Goal: Task Accomplishment & Management: Complete application form

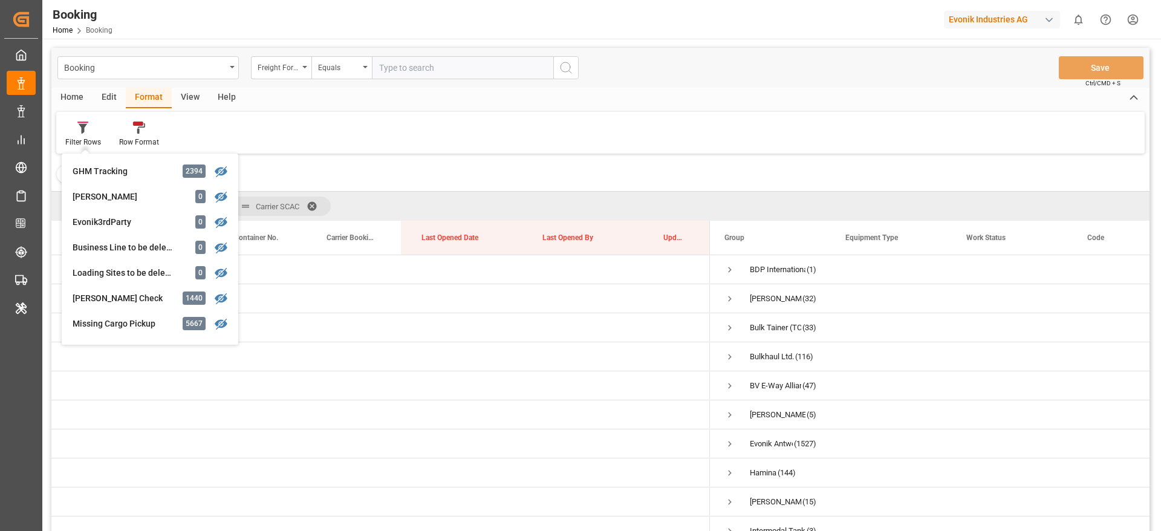
scroll to position [1905, 0]
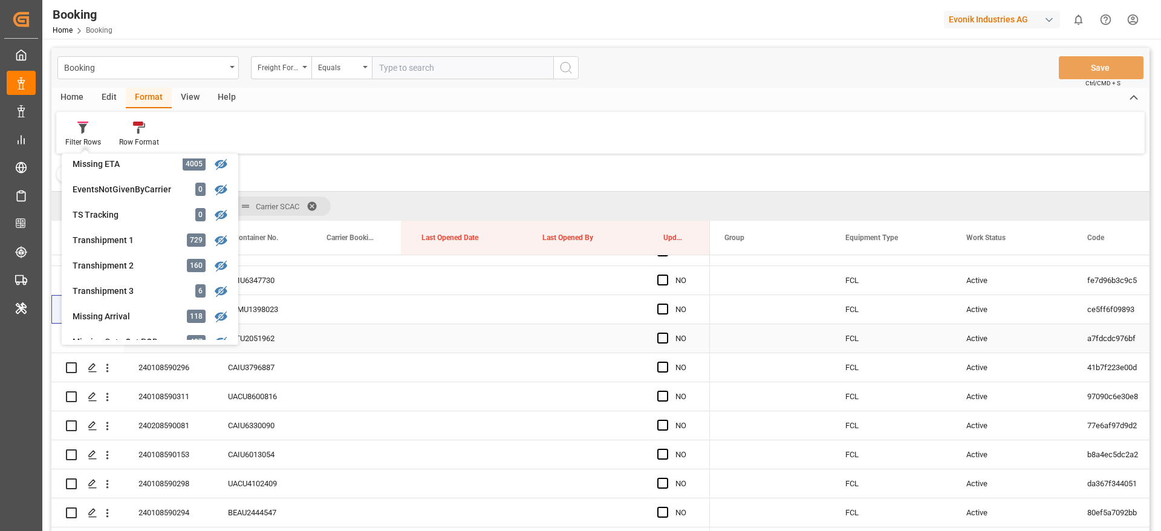
click at [302, 345] on div "LLTU2051962" at bounding box center [259, 338] width 93 height 28
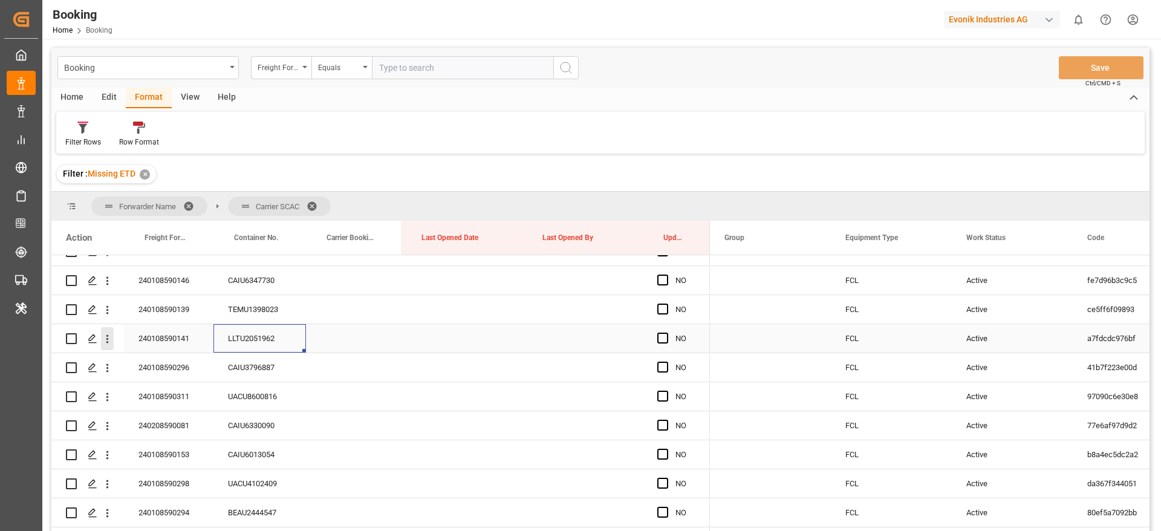
click at [111, 342] on icon "open menu" at bounding box center [107, 339] width 13 height 13
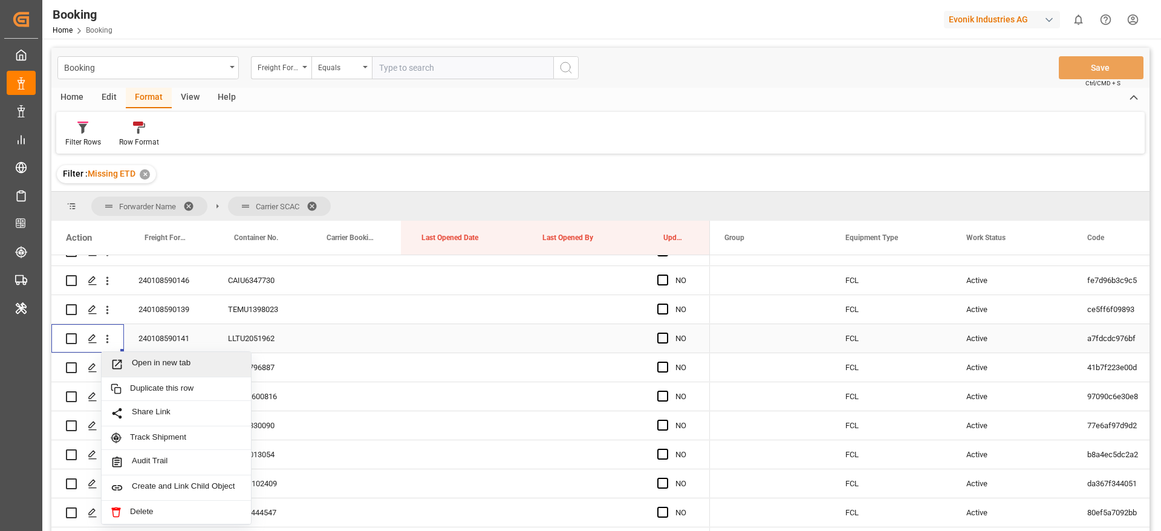
click at [158, 362] on span "Open in new tab" at bounding box center [187, 364] width 110 height 13
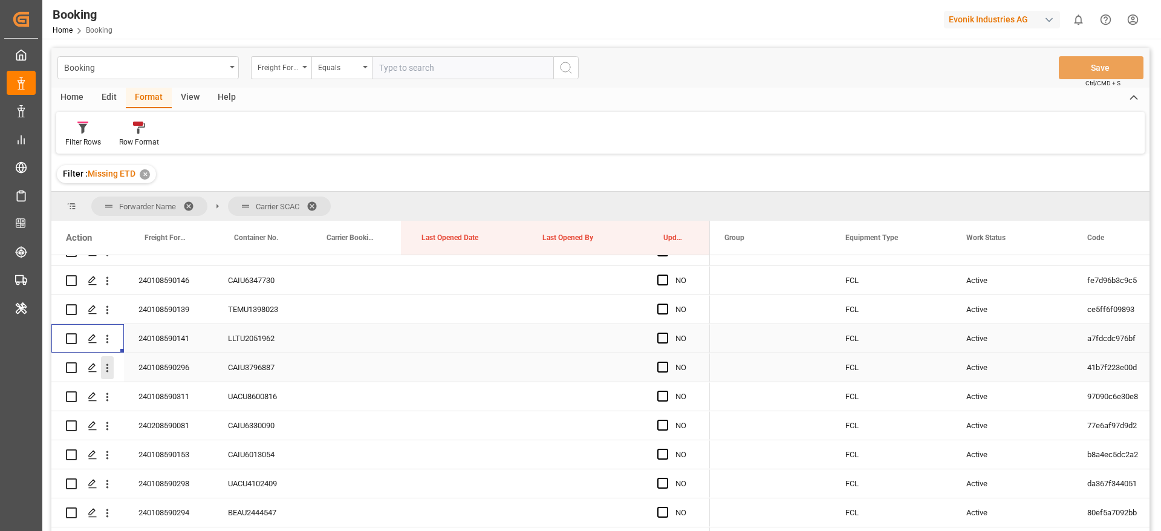
click at [108, 371] on icon "open menu" at bounding box center [107, 368] width 2 height 8
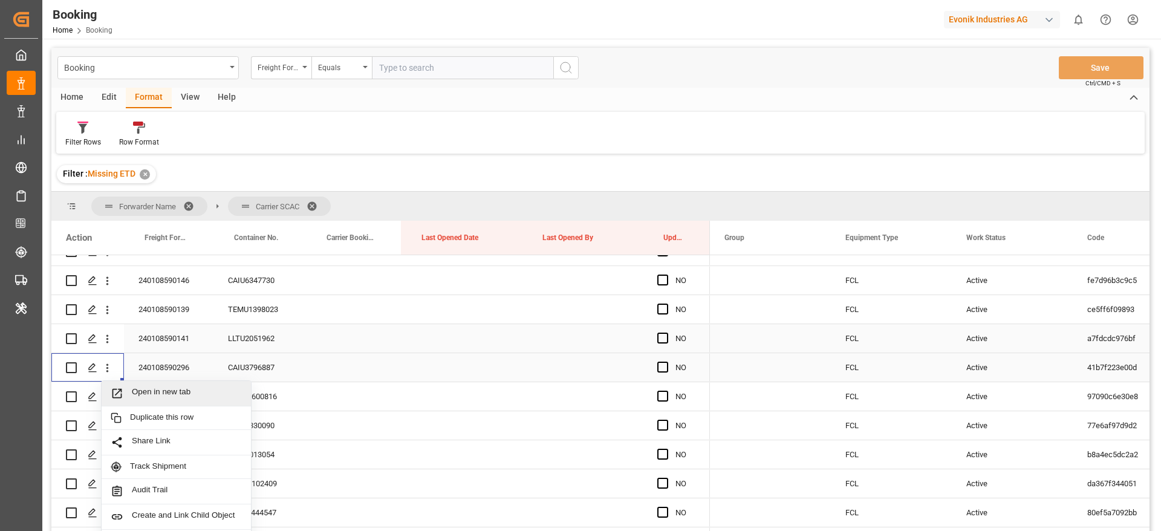
click at [172, 390] on span "Open in new tab" at bounding box center [187, 393] width 110 height 13
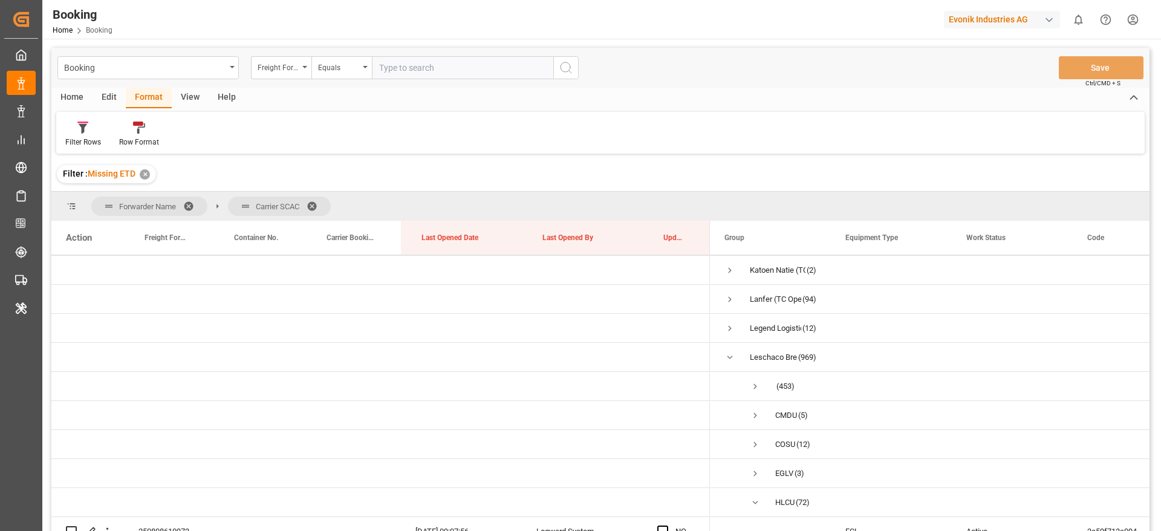
scroll to position [0, 0]
click at [106, 320] on div "Press SPACE to select this row." at bounding box center [87, 327] width 73 height 28
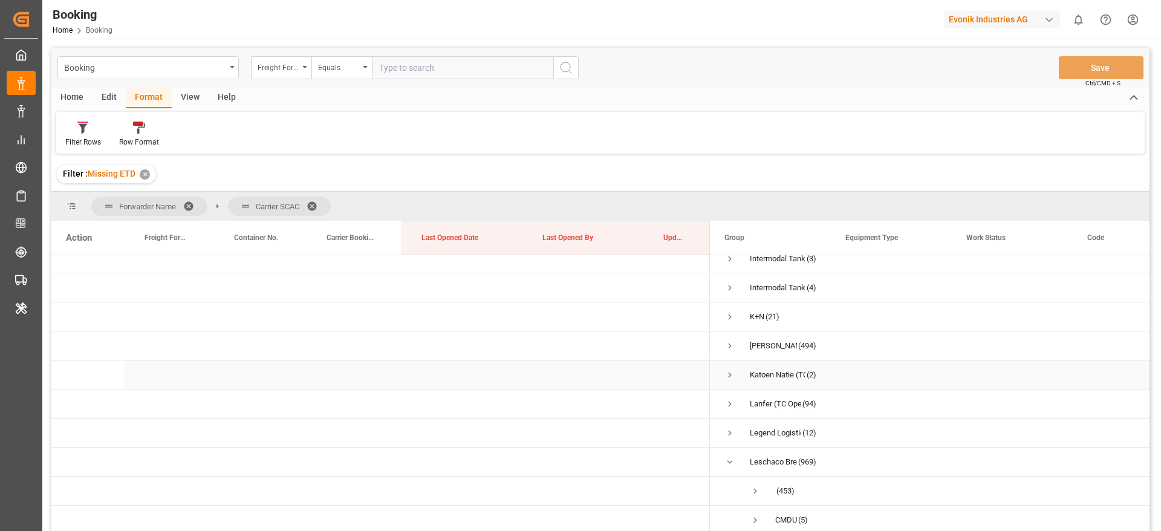
scroll to position [454, 0]
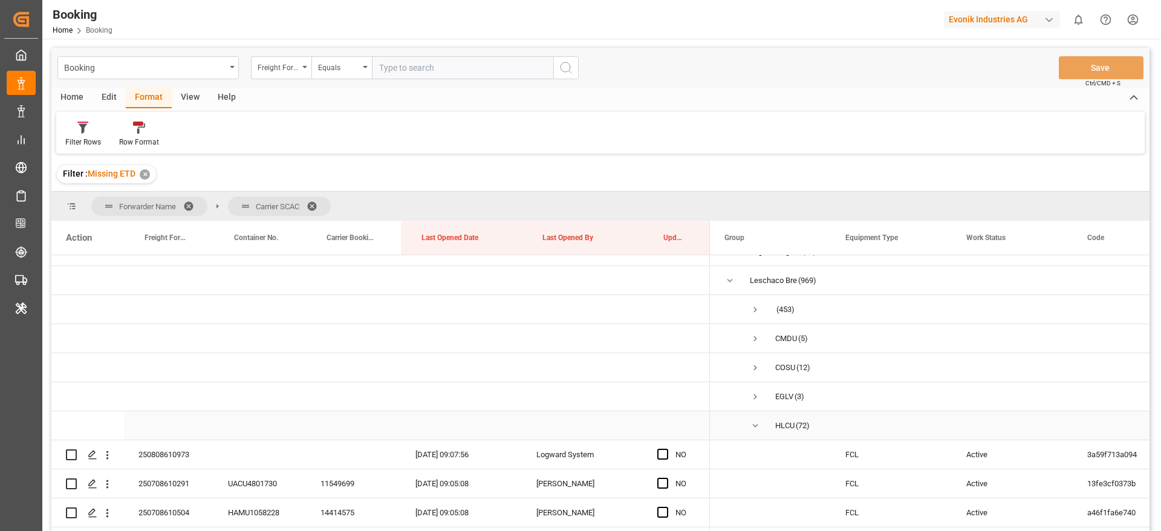
click at [752, 429] on span "Press SPACE to select this row." at bounding box center [755, 425] width 11 height 11
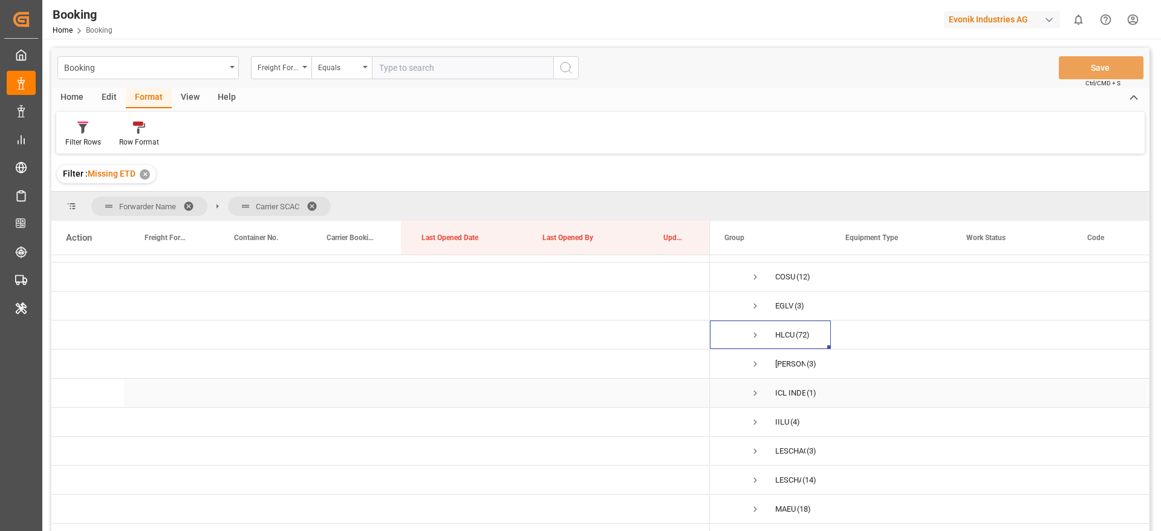
scroll to position [635, 0]
click at [756, 418] on span "Press SPACE to select this row." at bounding box center [755, 418] width 11 height 11
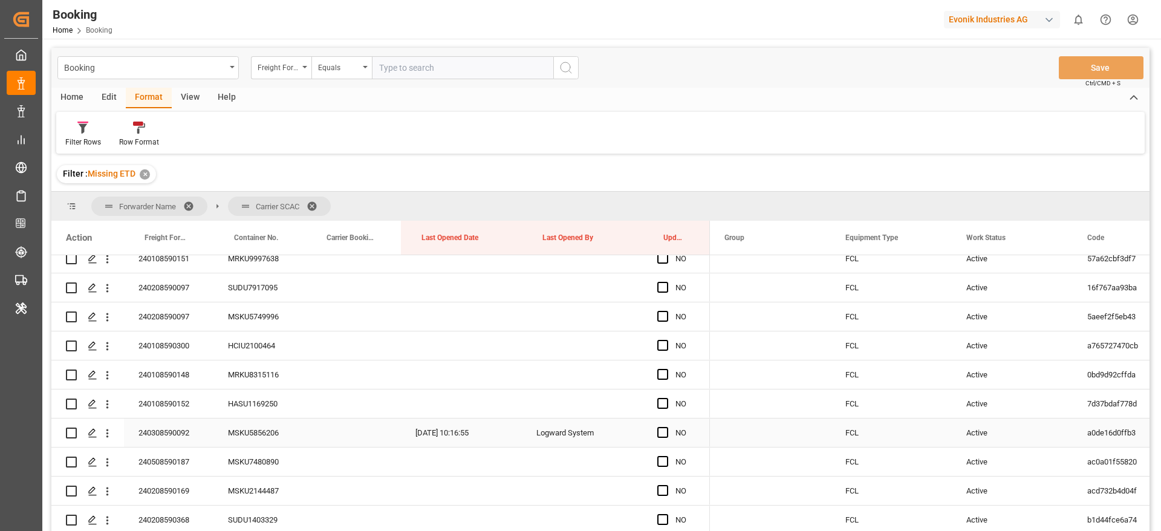
scroll to position [816, 0]
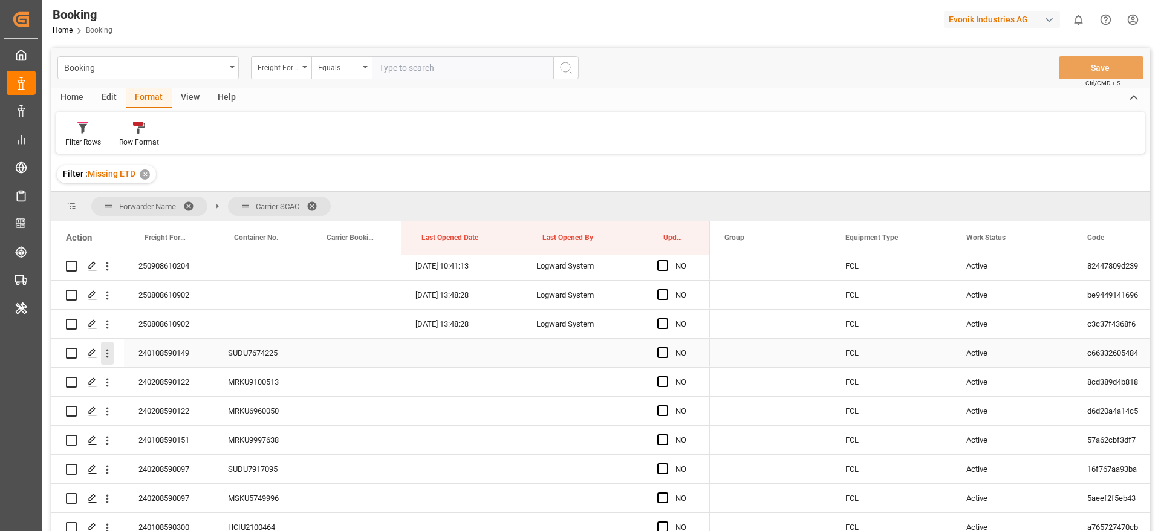
click at [109, 356] on icon "open menu" at bounding box center [107, 353] width 13 height 13
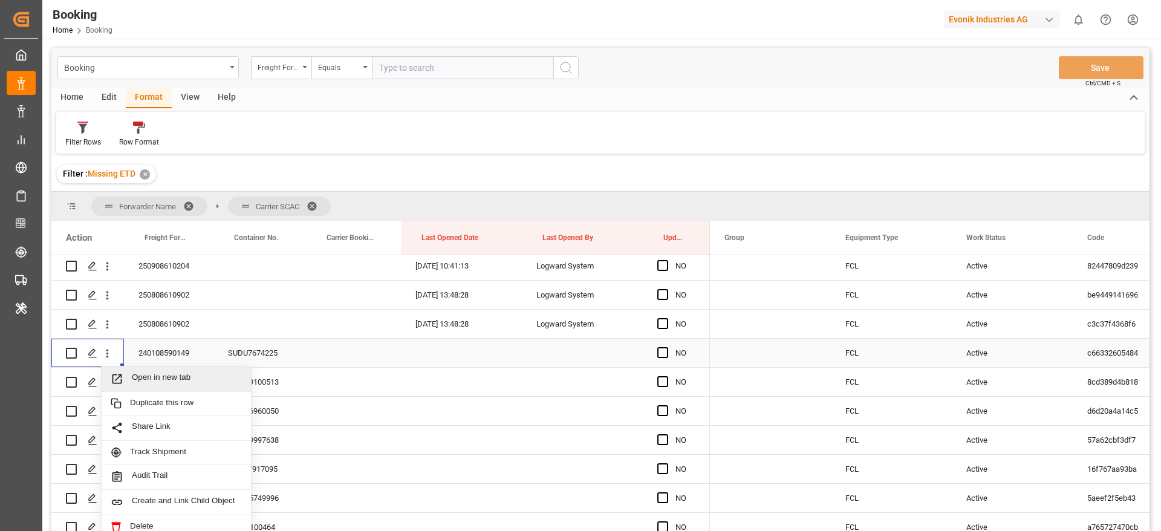
click at [152, 379] on span "Open in new tab" at bounding box center [187, 378] width 110 height 13
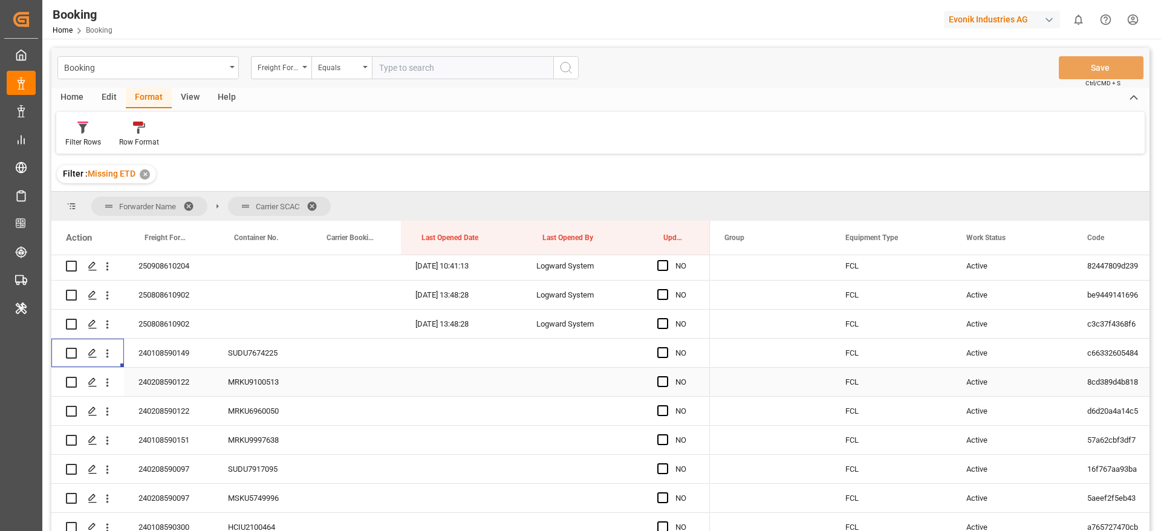
click at [109, 386] on icon "open menu" at bounding box center [107, 382] width 13 height 13
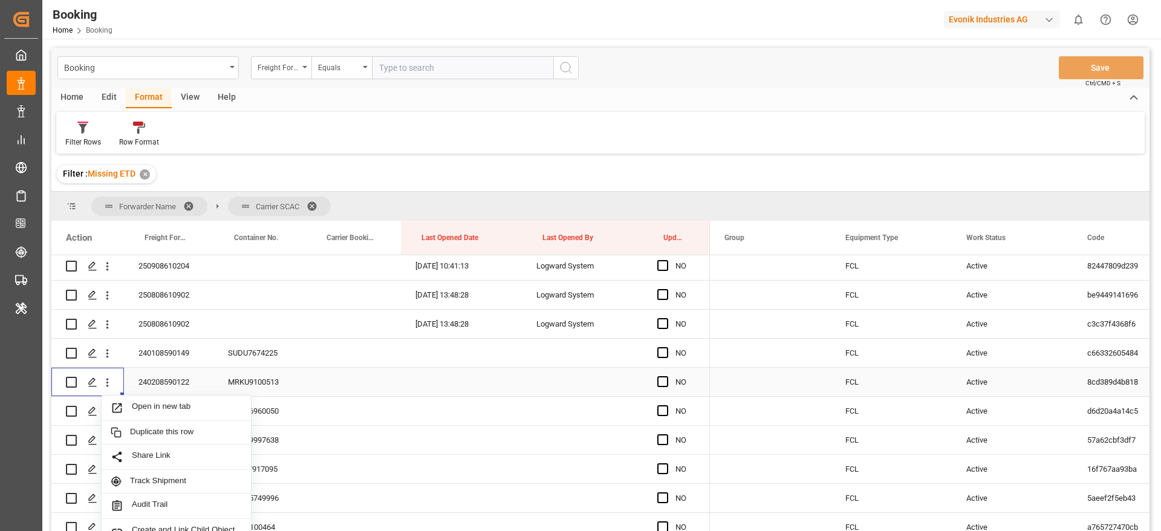
click at [189, 399] on div "Open in new tab" at bounding box center [176, 407] width 149 height 25
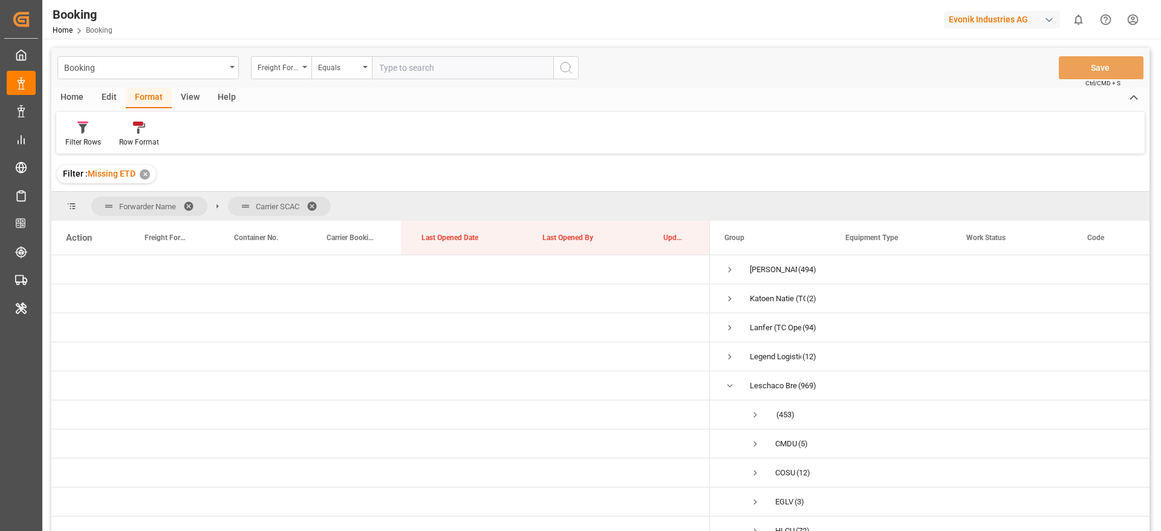
scroll to position [181, 0]
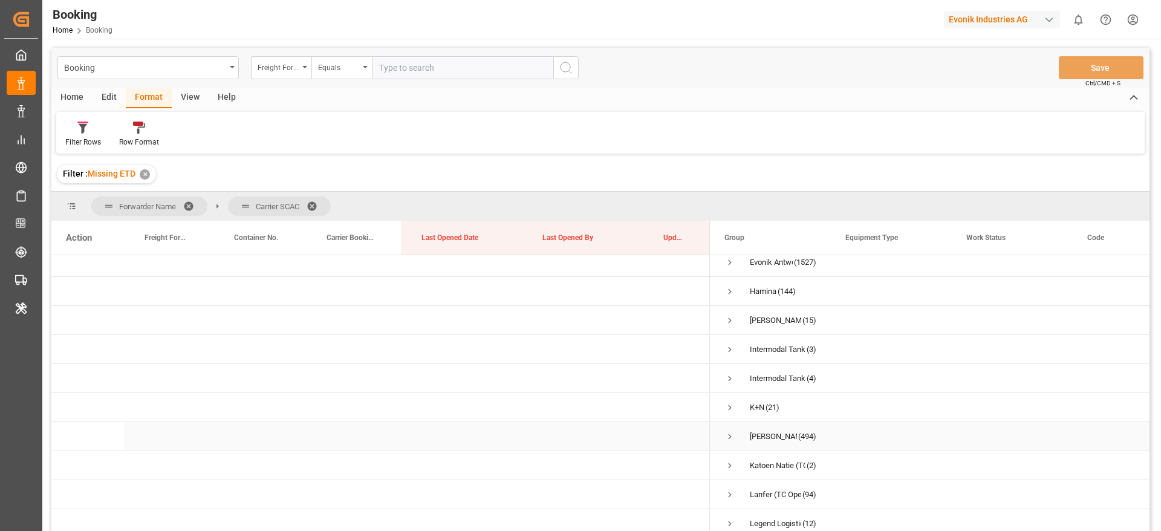
click at [728, 439] on span "Press SPACE to select this row." at bounding box center [729, 436] width 11 height 11
click at [753, 431] on span "Press SPACE to select this row." at bounding box center [755, 433] width 11 height 11
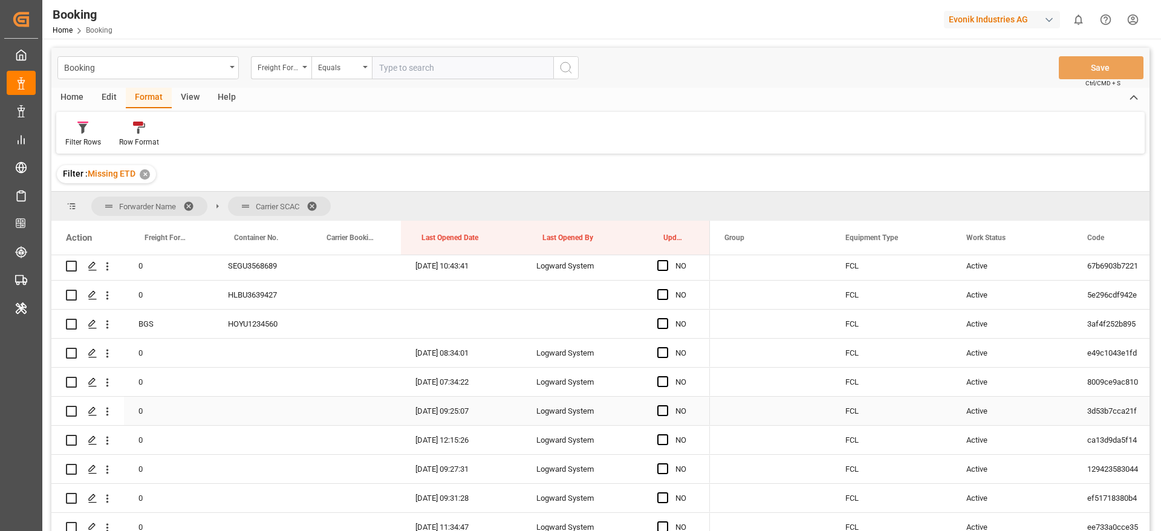
scroll to position [726, 0]
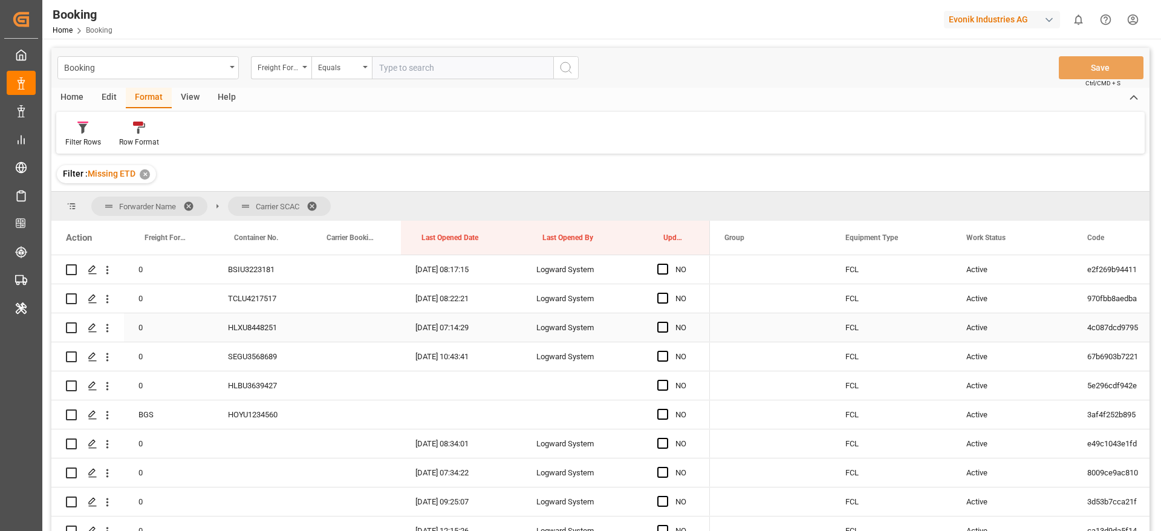
click at [111, 325] on icon "open menu" at bounding box center [107, 328] width 13 height 13
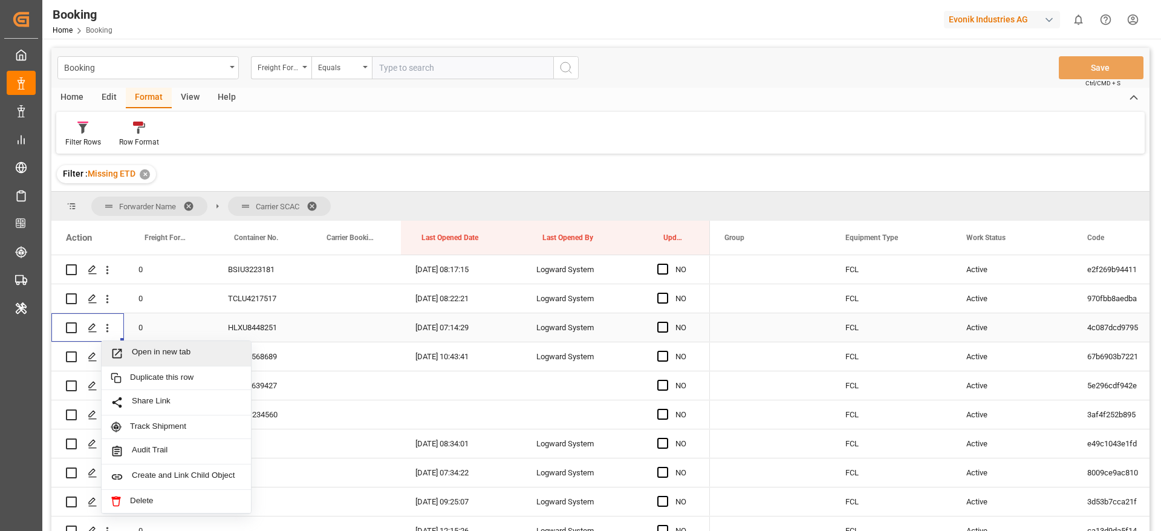
click at [164, 350] on span "Open in new tab" at bounding box center [187, 353] width 110 height 13
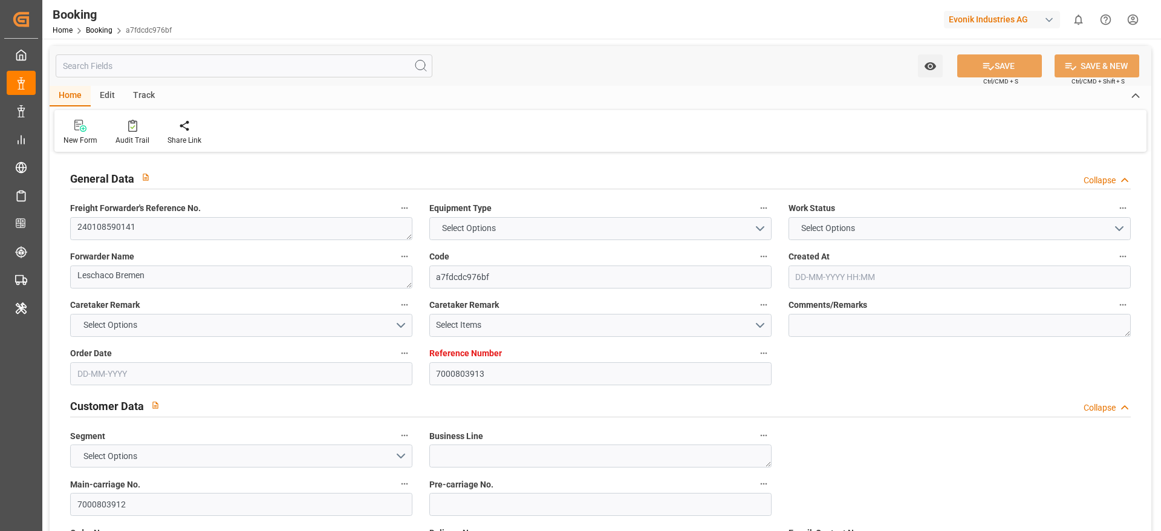
type textarea "240108590141"
type textarea "Leschaco Bremen"
type input "a7fdcdc976bf"
type input "7000803913"
type input "7000803912"
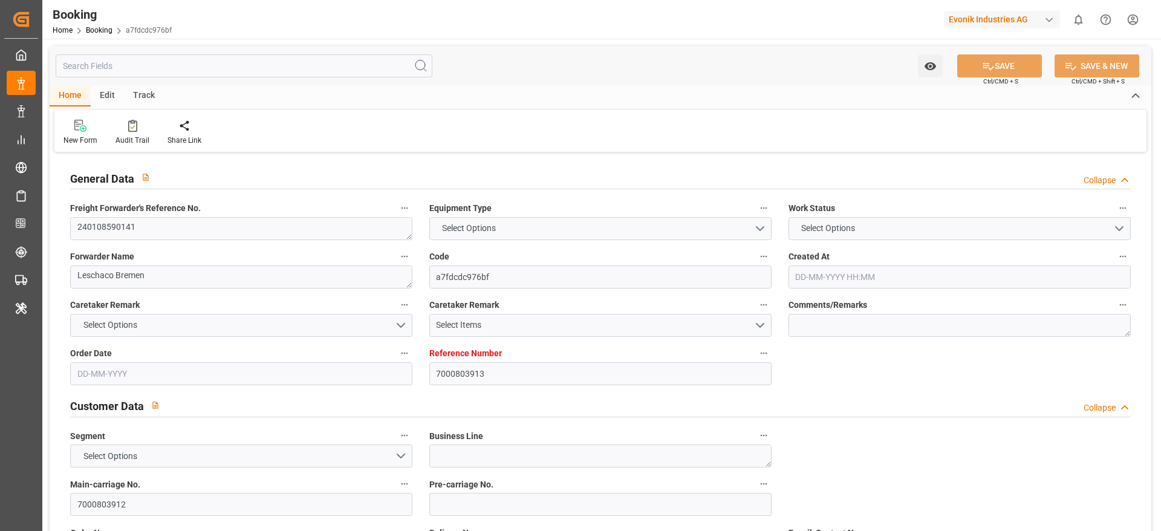
type textarea "tobias.iskra@weylchem-wesseling.com"
type textarea "CFR"
type textarea "BUENOS AIRES"
type textarea "8"
type textarea "Wesseling"
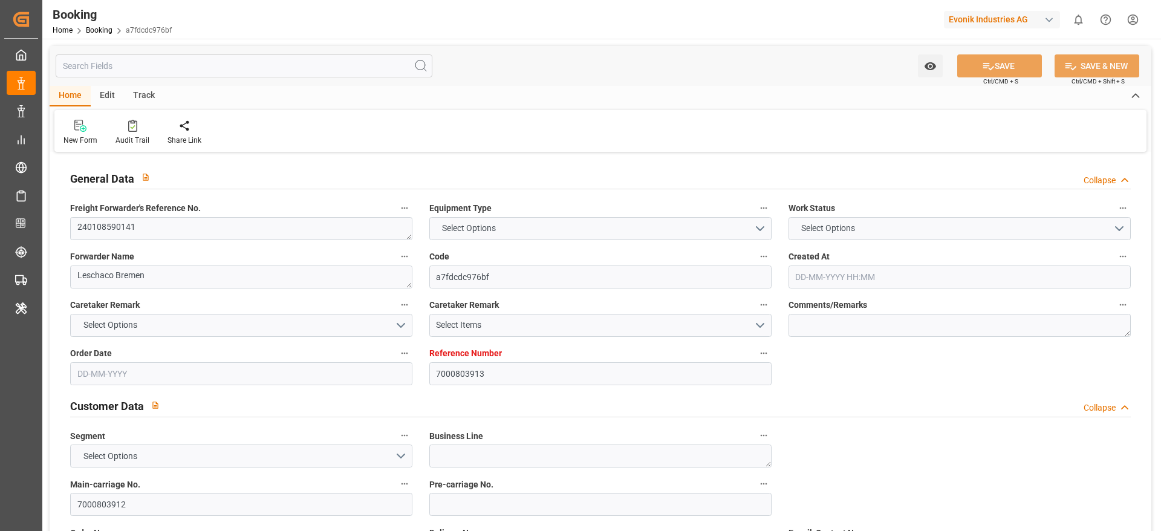
type textarea "LLTU2051962"
type input "HLCU"
type input "Antwerp"
type input "Buenos Aires"
type textarea "INPUT_Evonik_Seeburger_IFTMIN_1003030140_20250807125252128.edi"
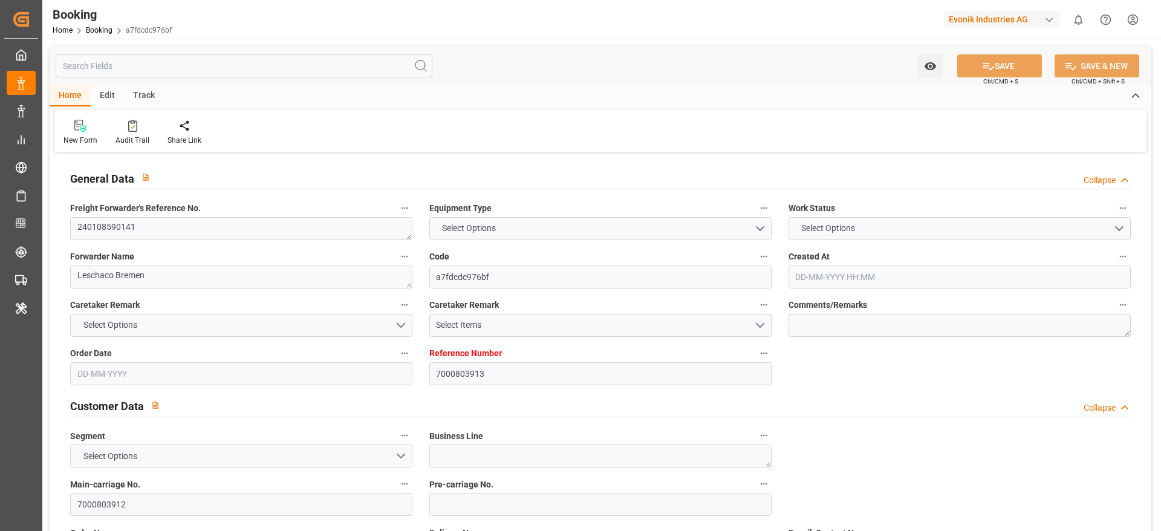
type textarea "INPUT_Evonik_Seeburger_IFTMIN_1003030140_20250807125252128.edi"
type textarea "1003030140"
type textarea "businessLineCode-"
type textarea "IFTMIN"
type textarea "a011t00000LcJC5AAN"
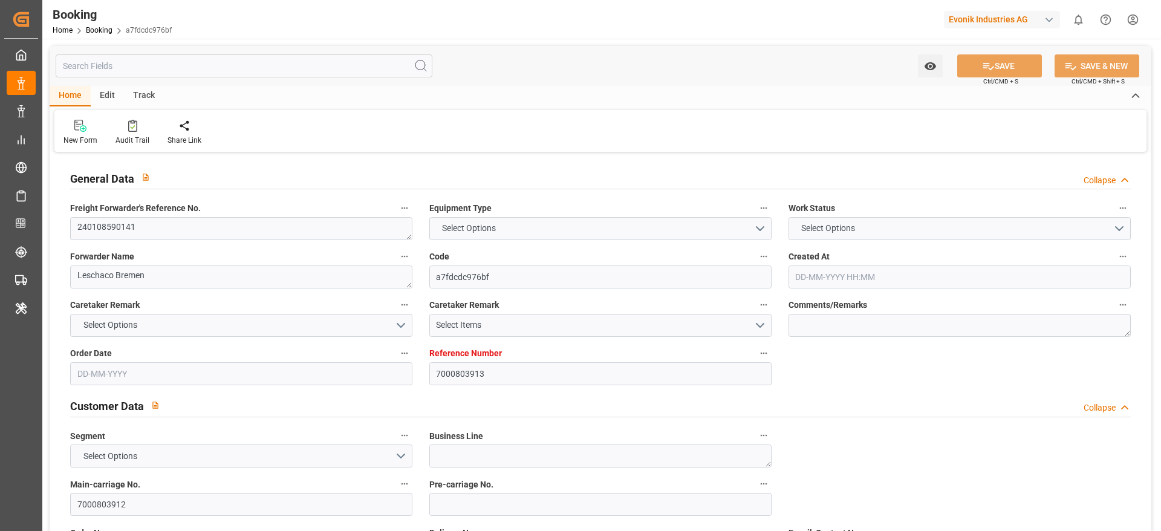
type textarea "No"
type input "7000803913"
type input "Hapag Lloyd"
type input "Hapag Lloyd Aktiengesellschaft"
type input "BEANR"
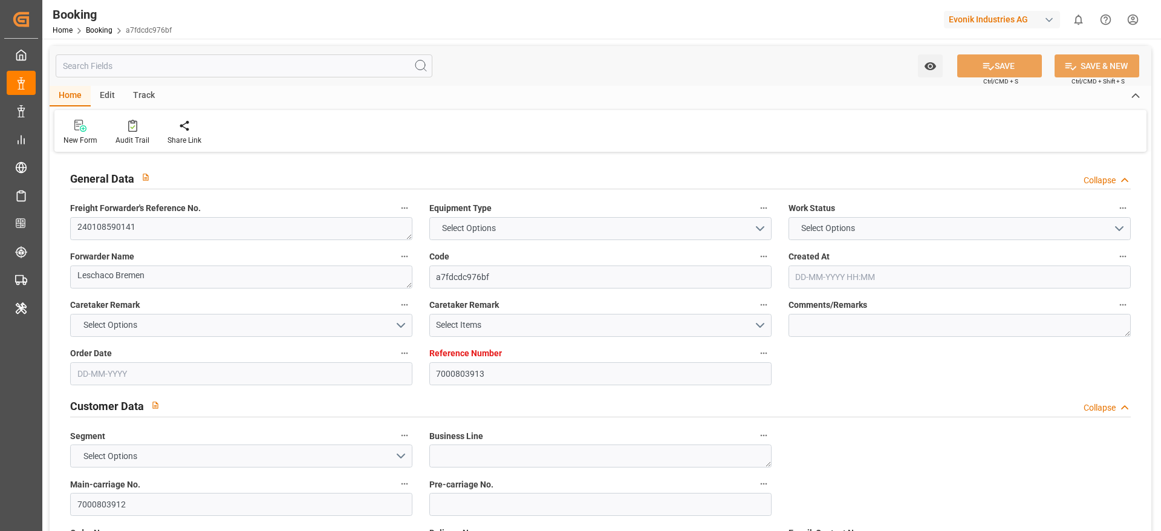
type input "ARBUE"
type input "07-08-2025 10:54"
type input "07-08-2025"
type input "16-02-2024"
type input "26-01-2024"
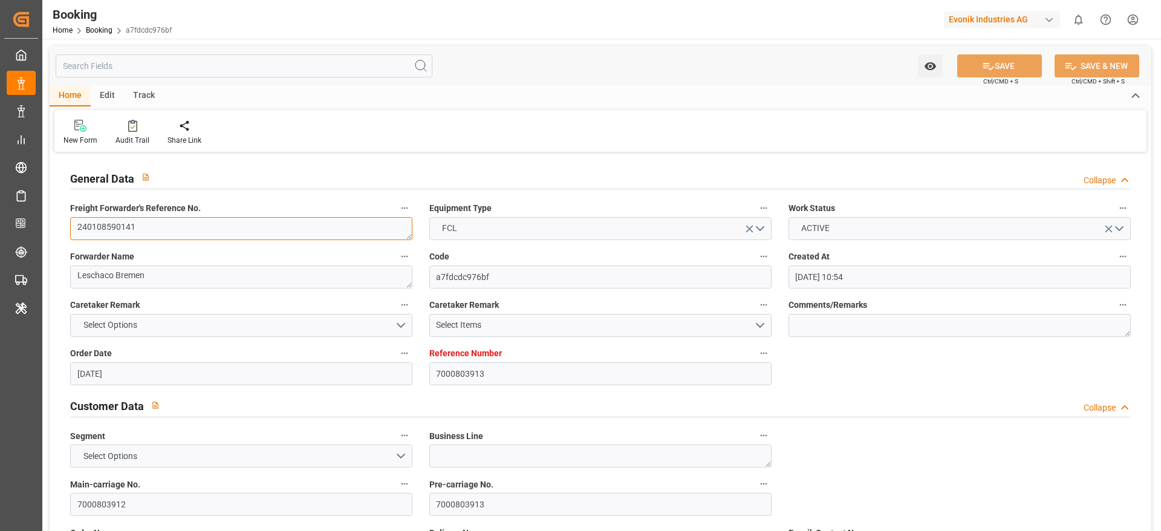
click at [179, 238] on textarea "240108590141" at bounding box center [241, 228] width 342 height 23
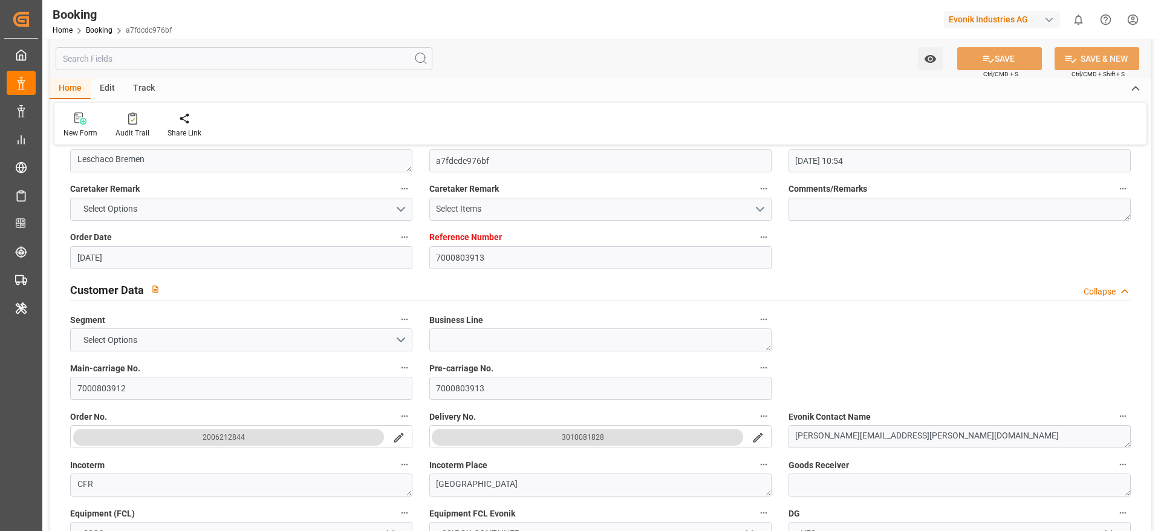
scroll to position [181, 0]
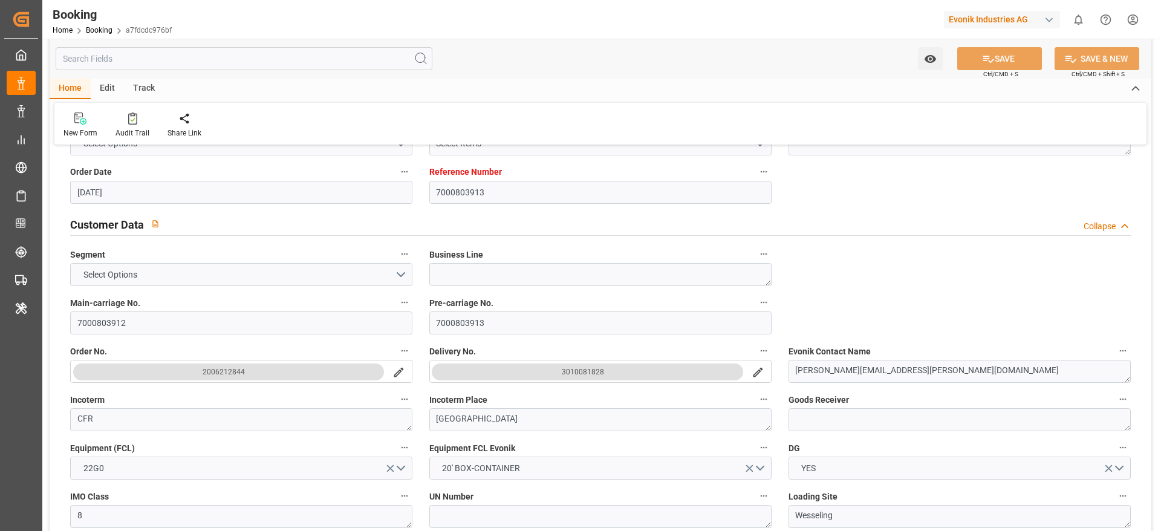
click at [551, 377] on button "3010081828" at bounding box center [587, 371] width 311 height 17
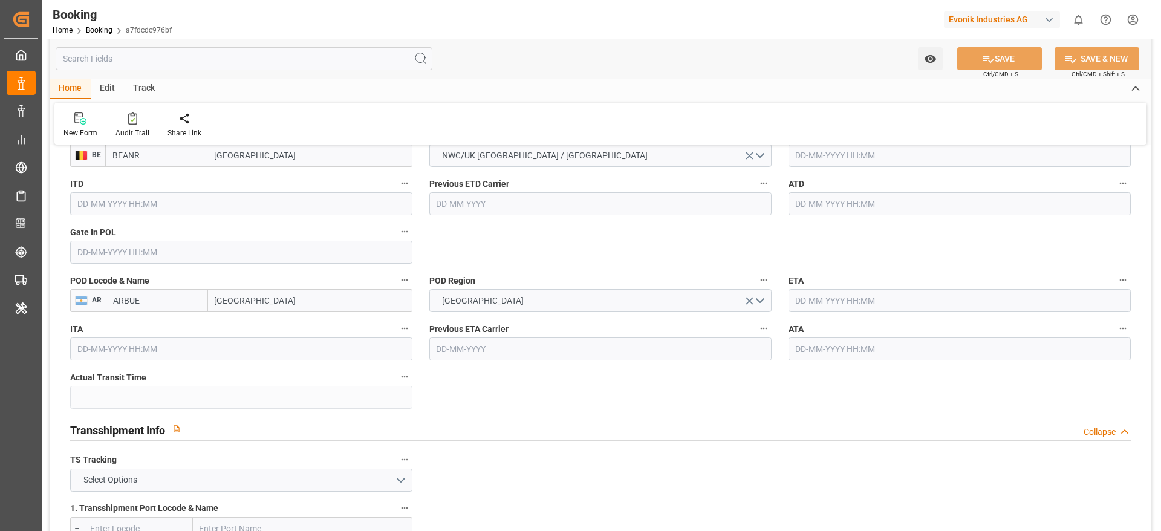
scroll to position [1088, 0]
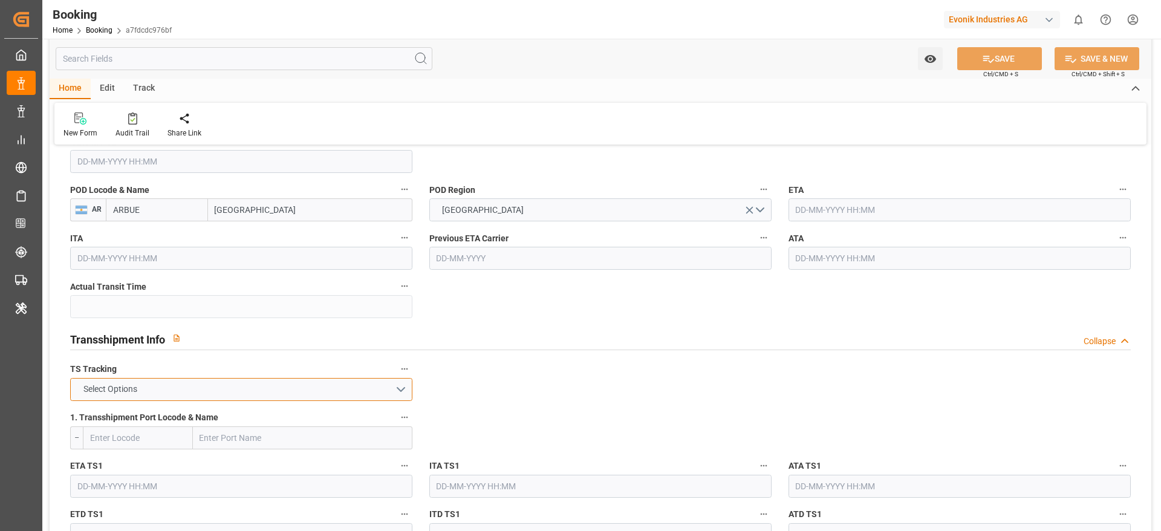
click at [127, 386] on span "Select Options" at bounding box center [110, 389] width 66 height 13
click at [116, 419] on div "FALSE" at bounding box center [241, 417] width 341 height 25
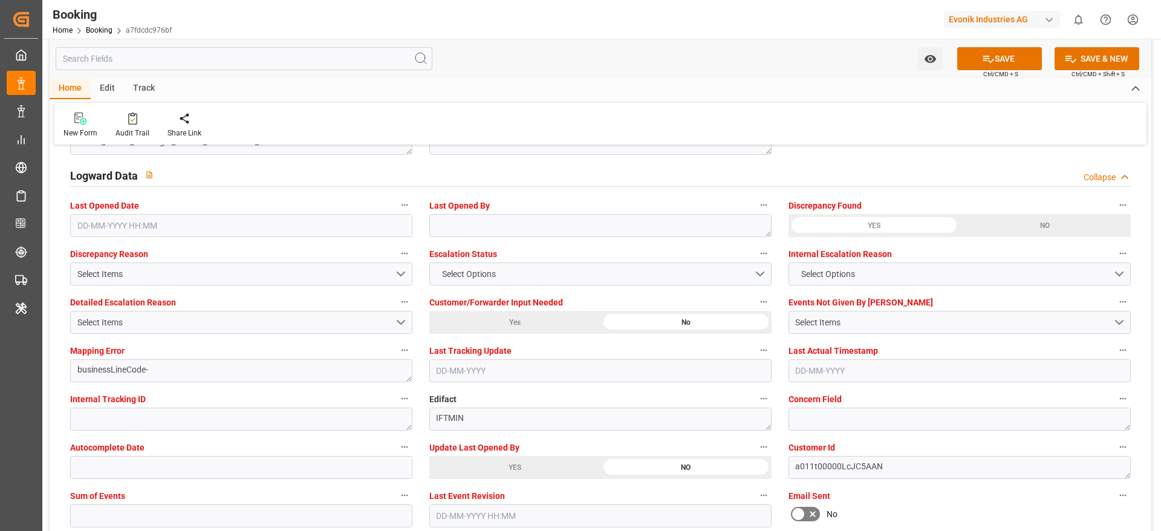
scroll to position [2358, 0]
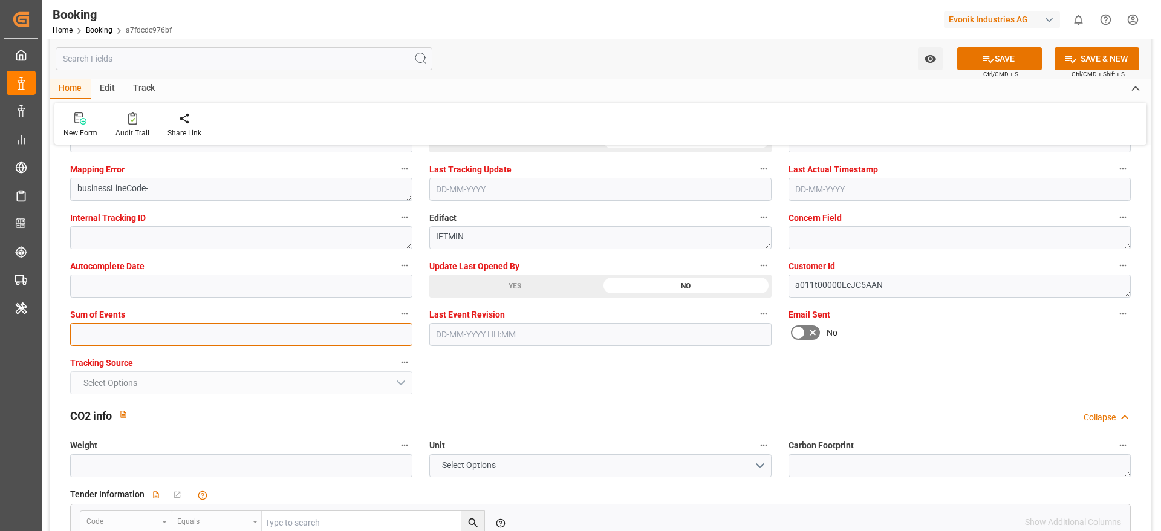
click at [112, 334] on input "text" at bounding box center [241, 334] width 342 height 23
type input "0"
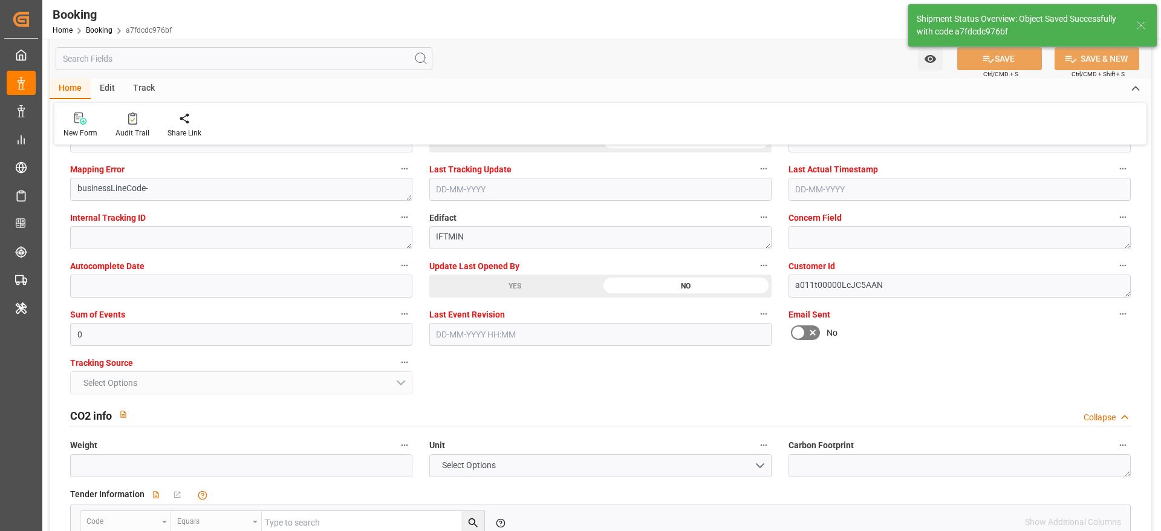
type textarea "Madhu T V"
type input "13-08-2025 11:22"
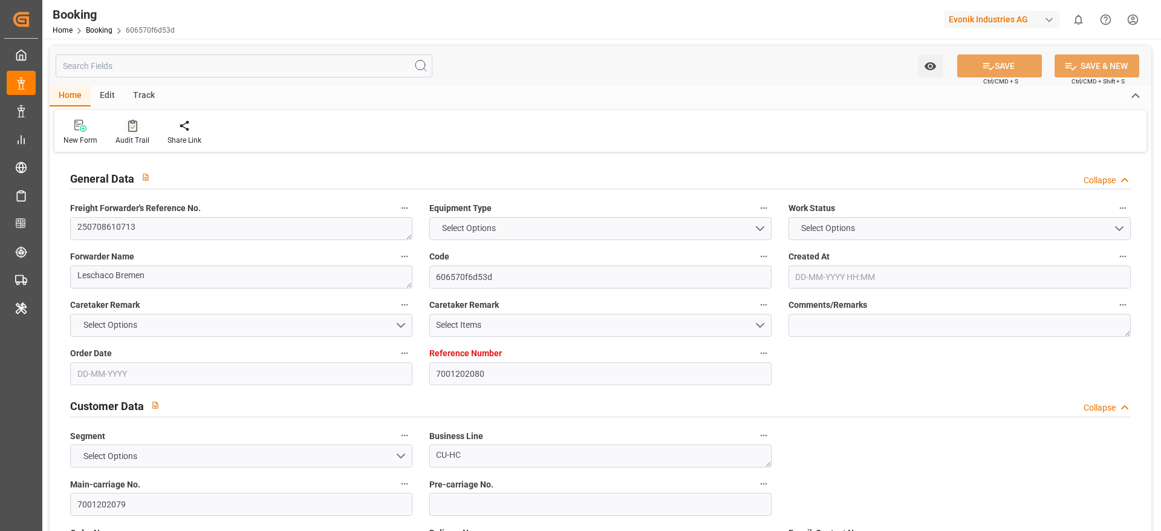
click at [129, 132] on div "Audit Trail" at bounding box center [132, 132] width 52 height 27
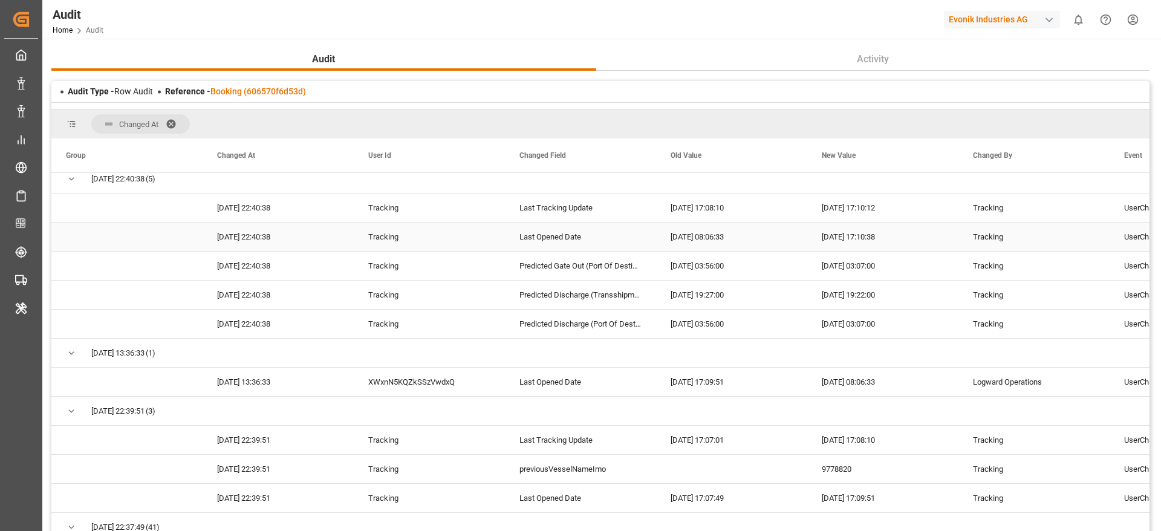
scroll to position [181, 0]
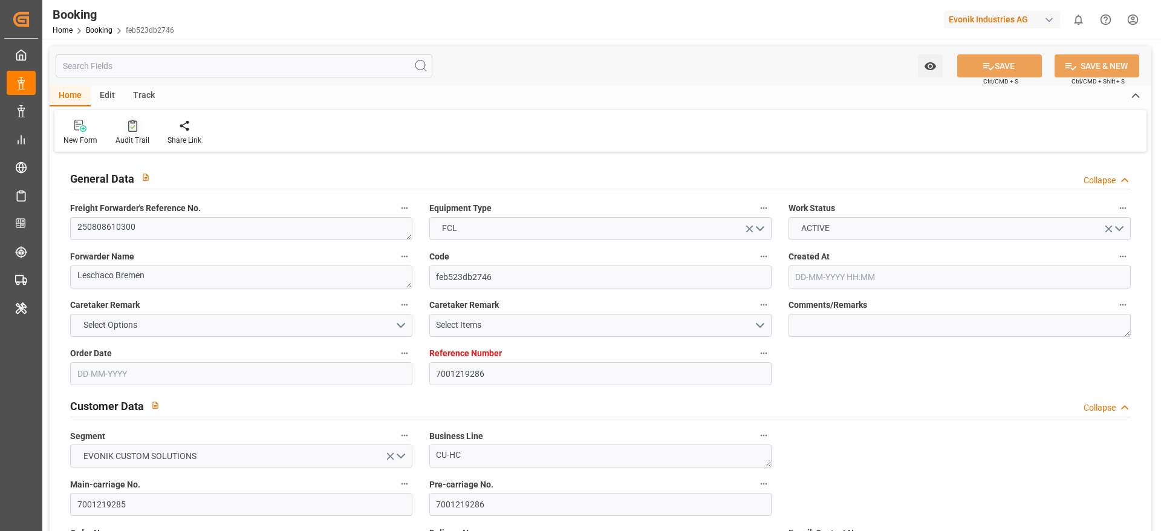
click at [120, 121] on div at bounding box center [132, 125] width 34 height 13
type input "7000815241"
type input "Hapag [PERSON_NAME]"
type input "Hapag [PERSON_NAME] Aktiengesellschaft"
type input "NLRTM"
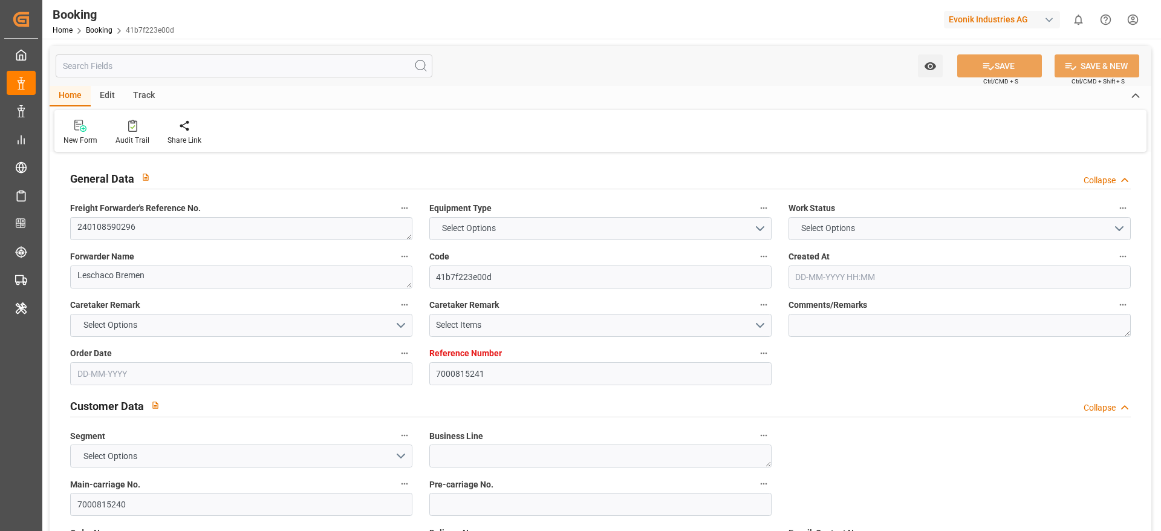
type input "ARBUE"
type input "[DATE] 10:36"
type input "[DATE]"
type input "22-03-2024"
type input "23-01-2024"
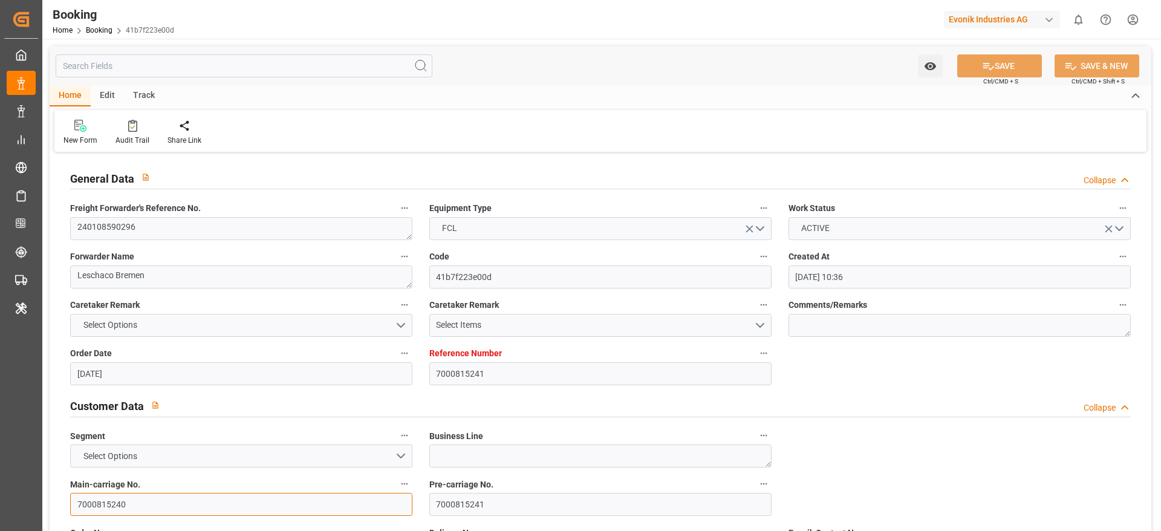
click at [149, 507] on input "7000815240" at bounding box center [241, 504] width 342 height 23
click at [194, 230] on textarea "240108590296" at bounding box center [241, 228] width 342 height 23
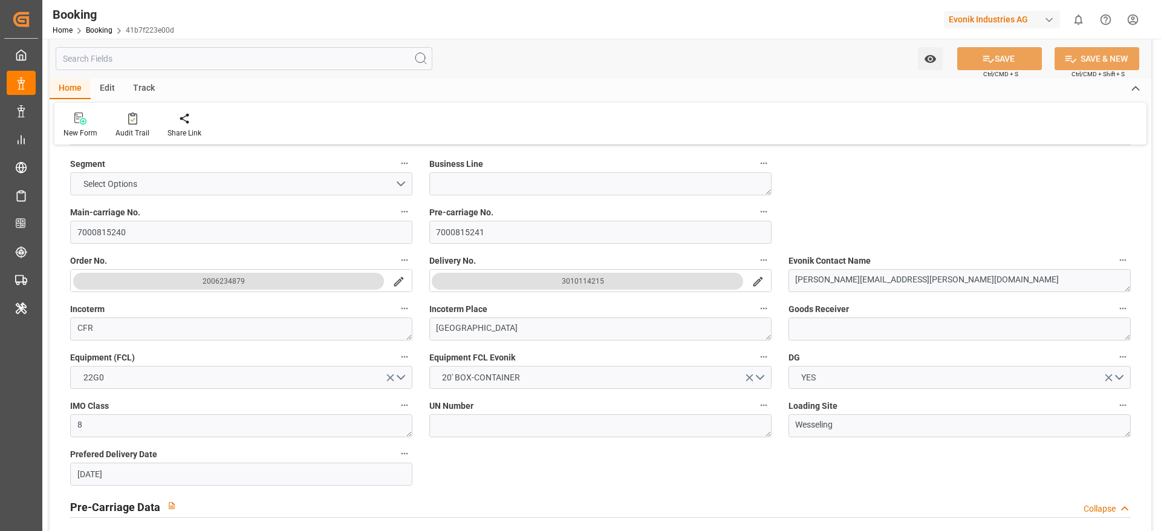
click at [554, 286] on button "3010114215" at bounding box center [587, 281] width 311 height 17
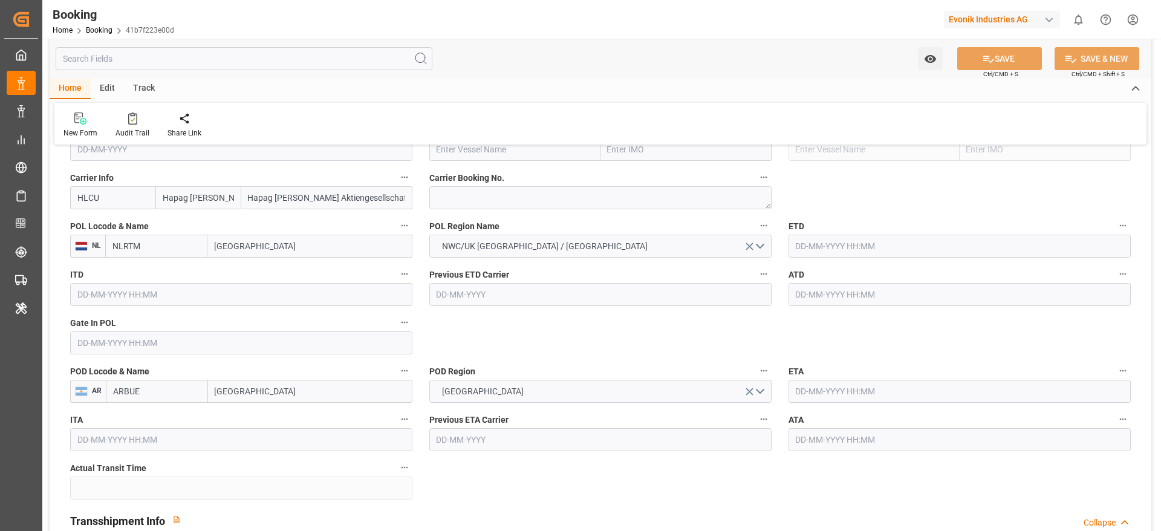
scroll to position [1088, 0]
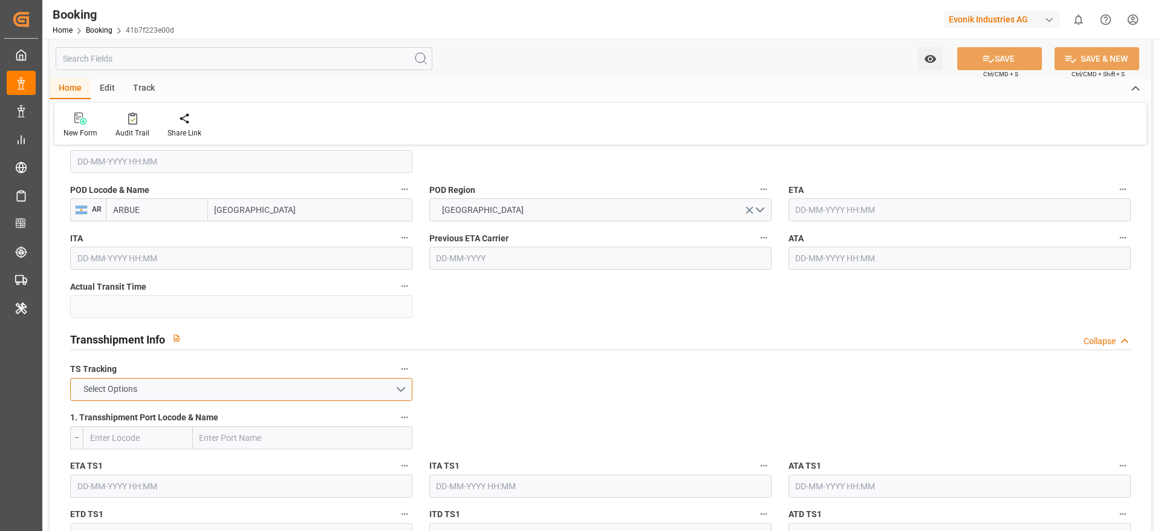
click at [145, 385] on button "Select Options" at bounding box center [241, 389] width 342 height 23
click at [94, 414] on div "FALSE" at bounding box center [241, 417] width 341 height 25
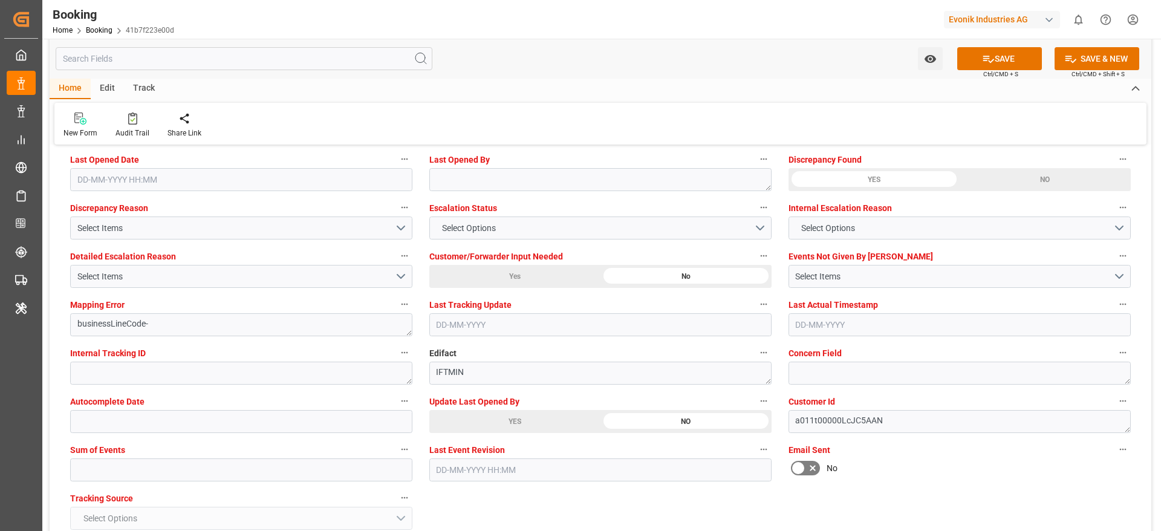
scroll to position [2268, 0]
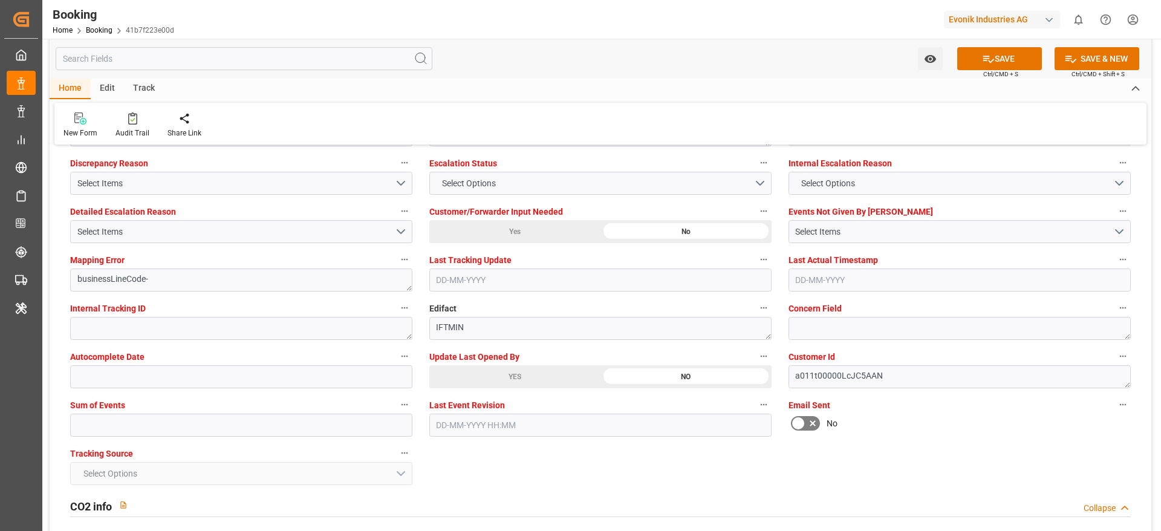
click at [100, 443] on div "Tracking Source Select Options" at bounding box center [241, 465] width 359 height 48
click at [102, 431] on input "text" at bounding box center [241, 425] width 342 height 23
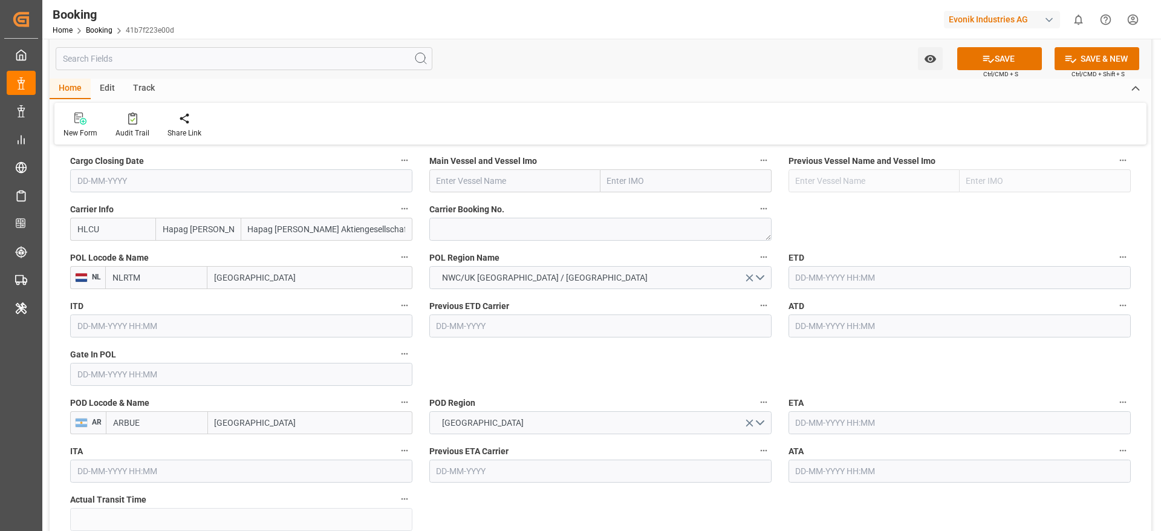
scroll to position [635, 0]
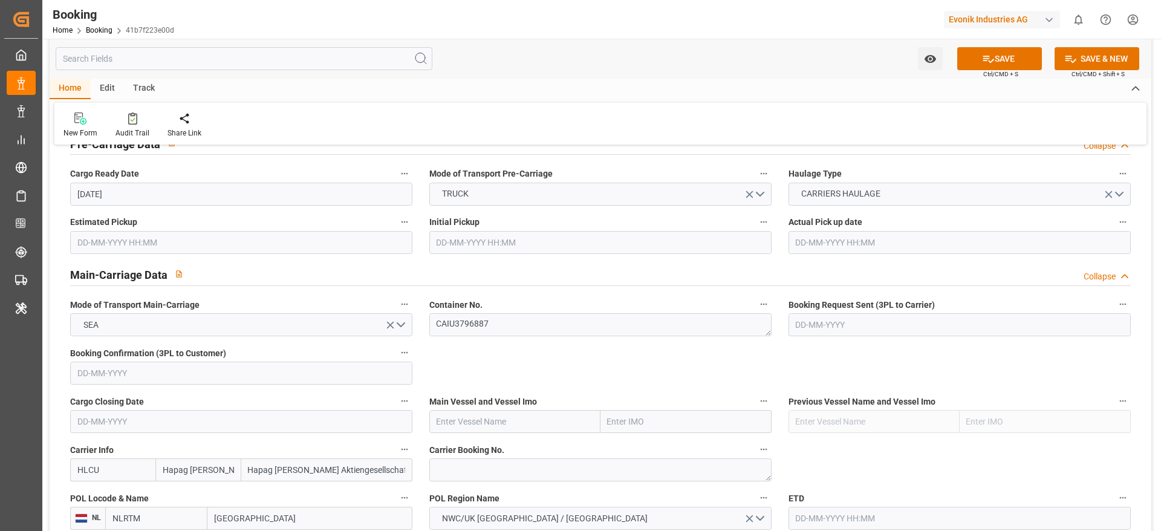
type input "0"
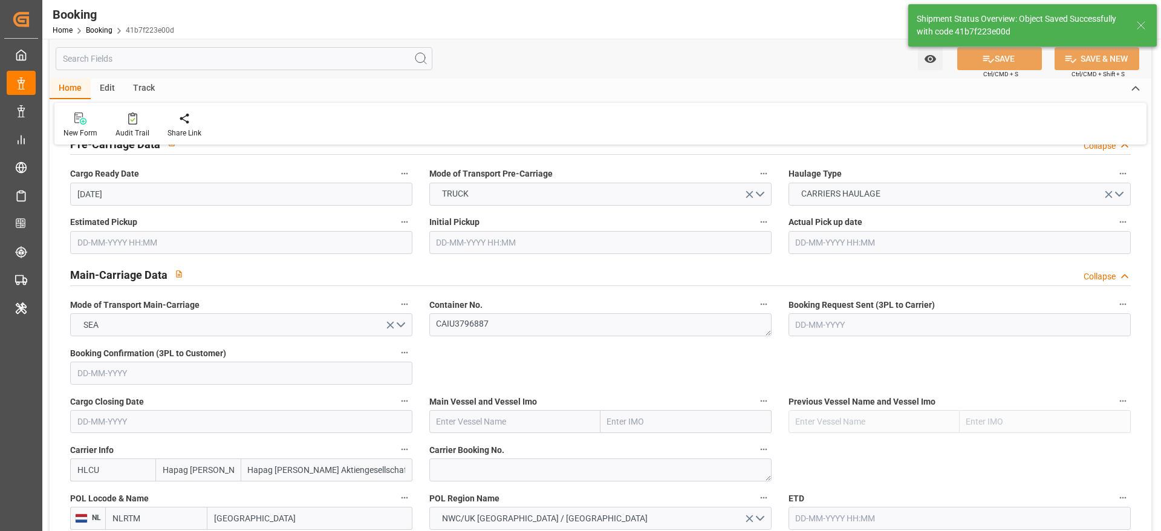
type textarea "Madhu T V"
type input "13-08-2025 11:29"
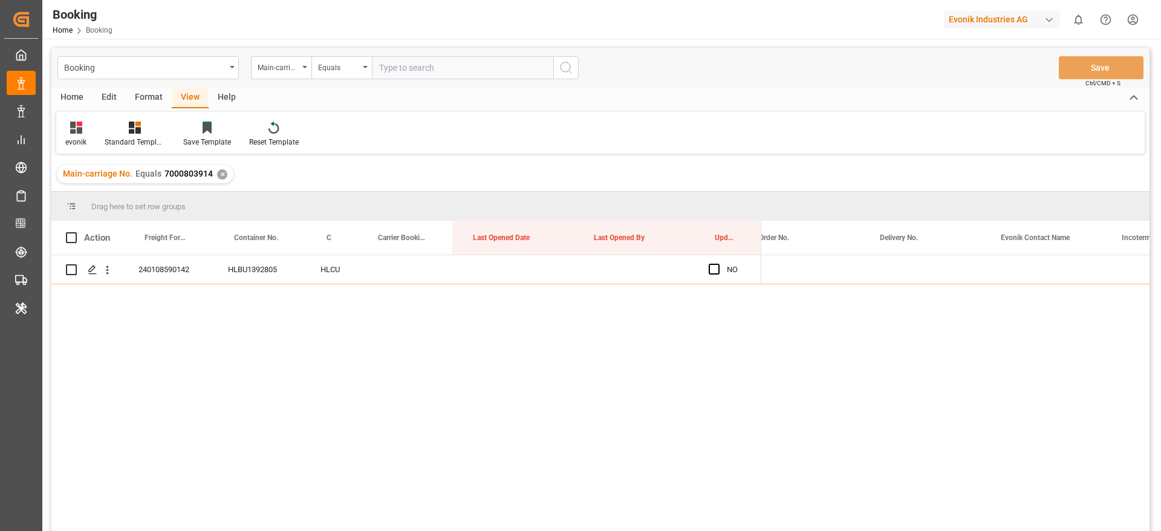
scroll to position [0, 1710]
click at [424, 72] on input "text" at bounding box center [462, 67] width 181 height 23
paste input "7000815240"
type input "7000815240"
click at [570, 67] on icon "search button" at bounding box center [566, 67] width 15 height 15
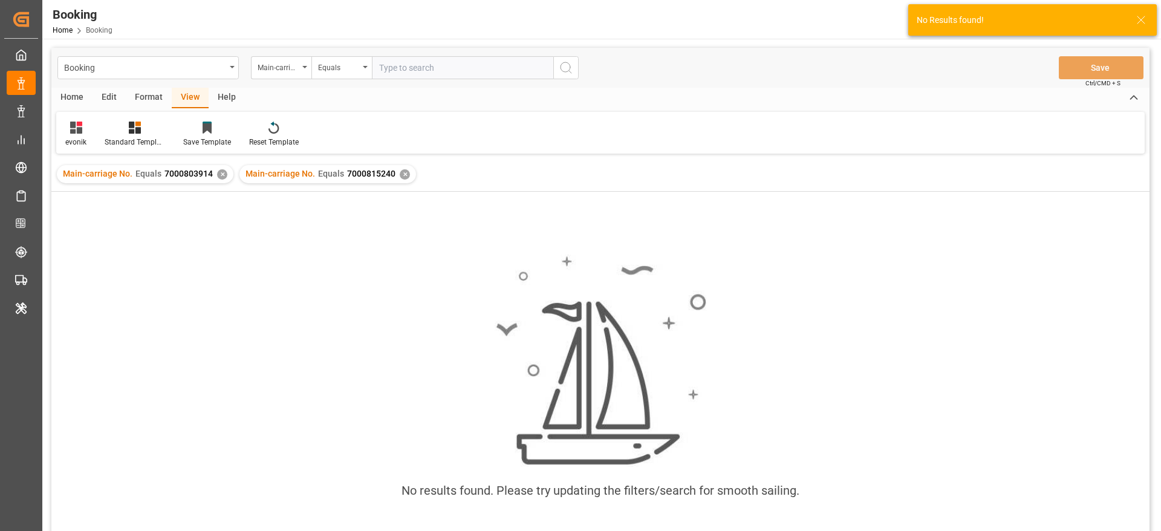
click at [222, 174] on div "✕" at bounding box center [222, 174] width 10 height 10
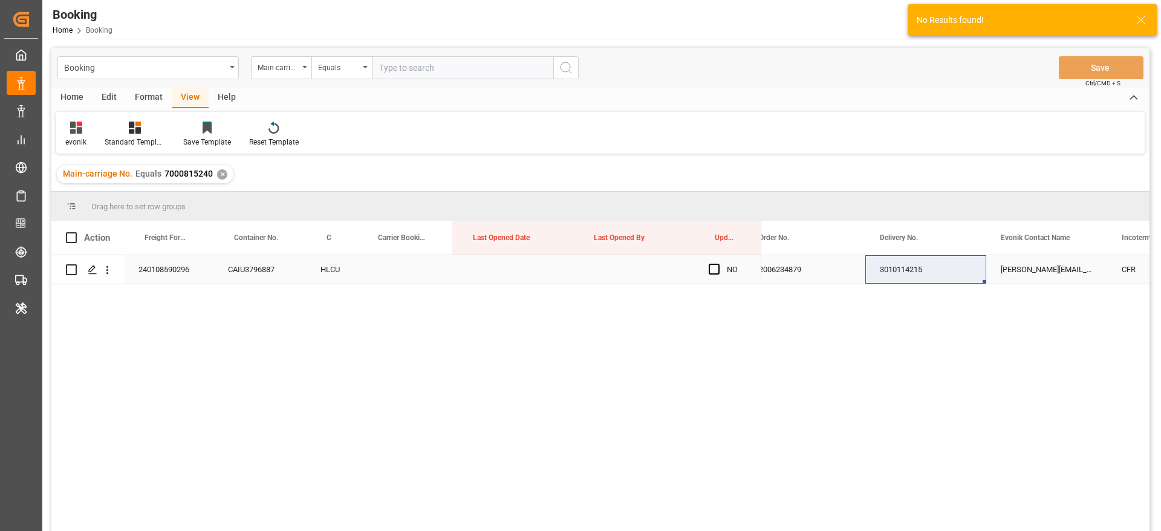
click at [912, 264] on div "3010114215" at bounding box center [925, 269] width 121 height 28
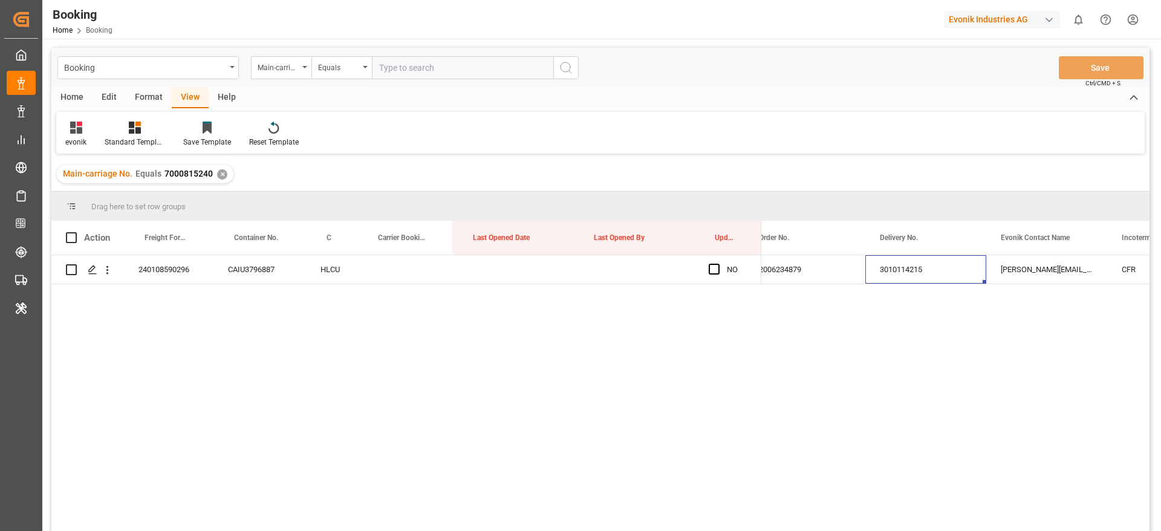
click at [433, 77] on input "text" at bounding box center [462, 67] width 181 height 23
click at [440, 62] on input "text" at bounding box center [462, 67] width 181 height 23
paste input "7000803937"
type input "7000803937"
click at [565, 68] on icon "search button" at bounding box center [566, 67] width 15 height 15
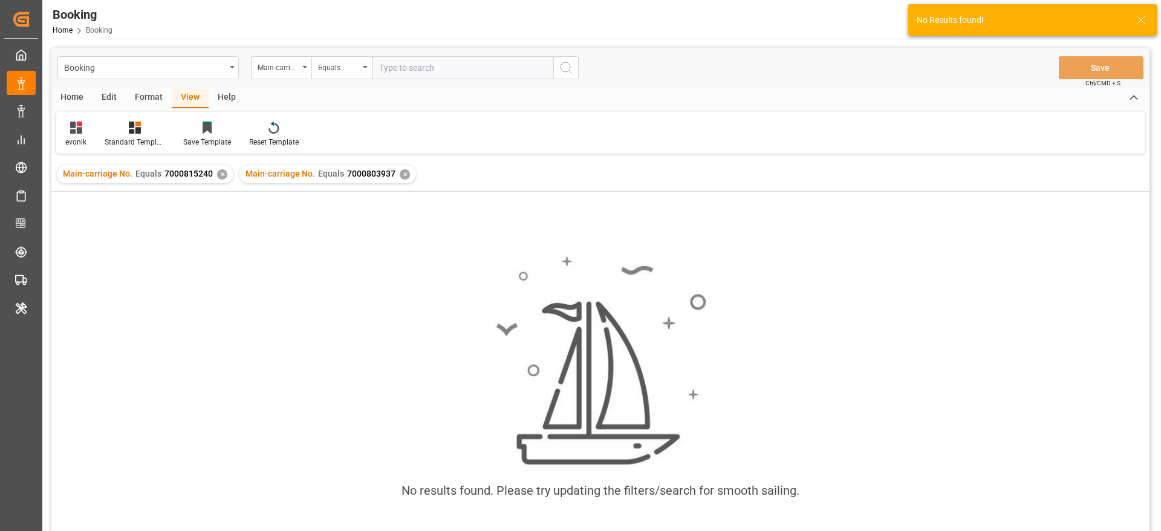
click at [222, 172] on div "✕" at bounding box center [222, 174] width 10 height 10
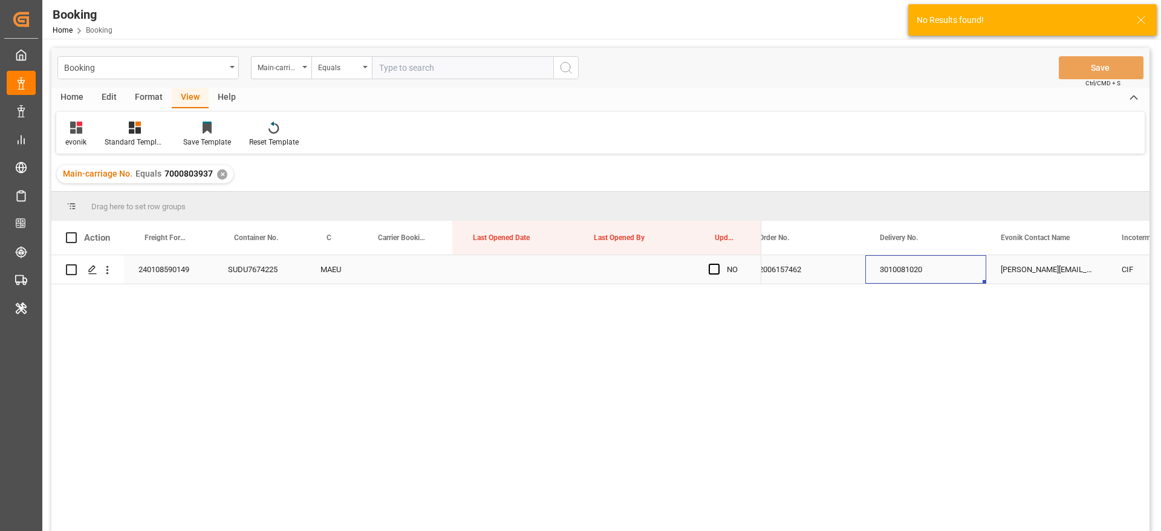
click at [909, 265] on div "3010081020" at bounding box center [925, 269] width 121 height 28
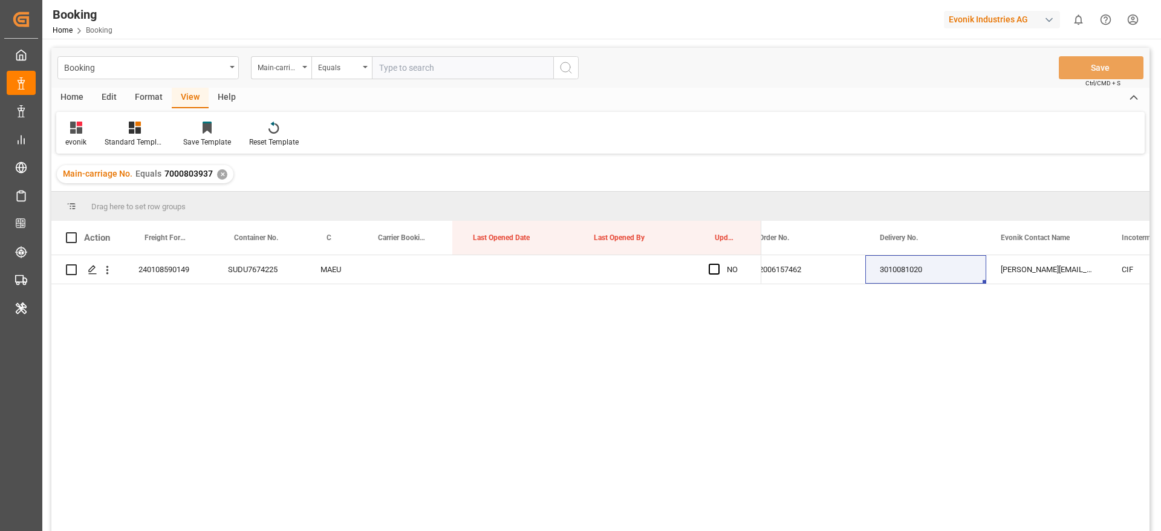
click at [432, 62] on input "text" at bounding box center [462, 67] width 181 height 23
paste input "4006663112"
type input "4006663112"
click at [564, 68] on icon "search button" at bounding box center [566, 67] width 15 height 15
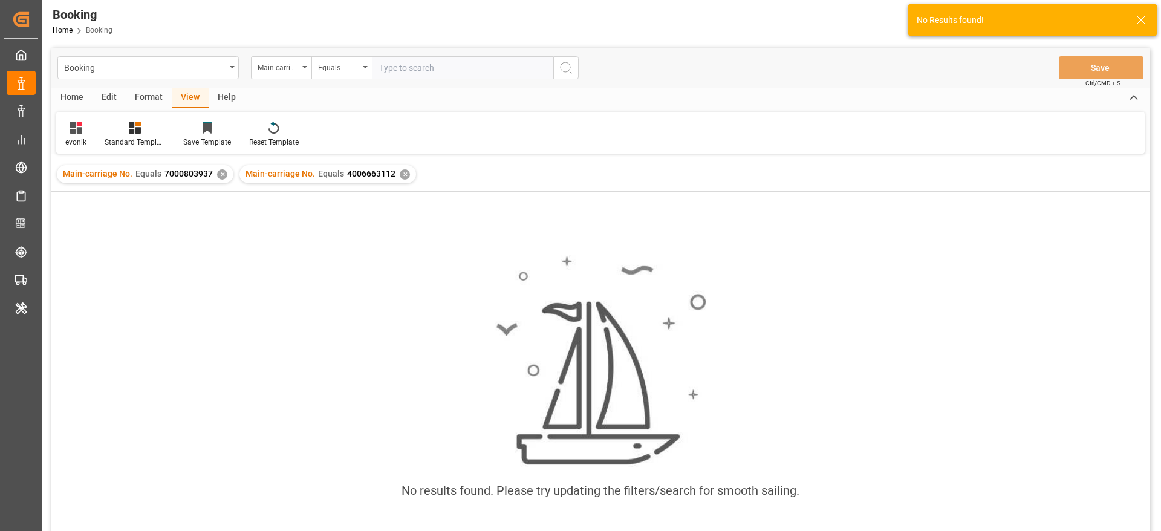
click at [220, 169] on div "✕" at bounding box center [222, 174] width 10 height 10
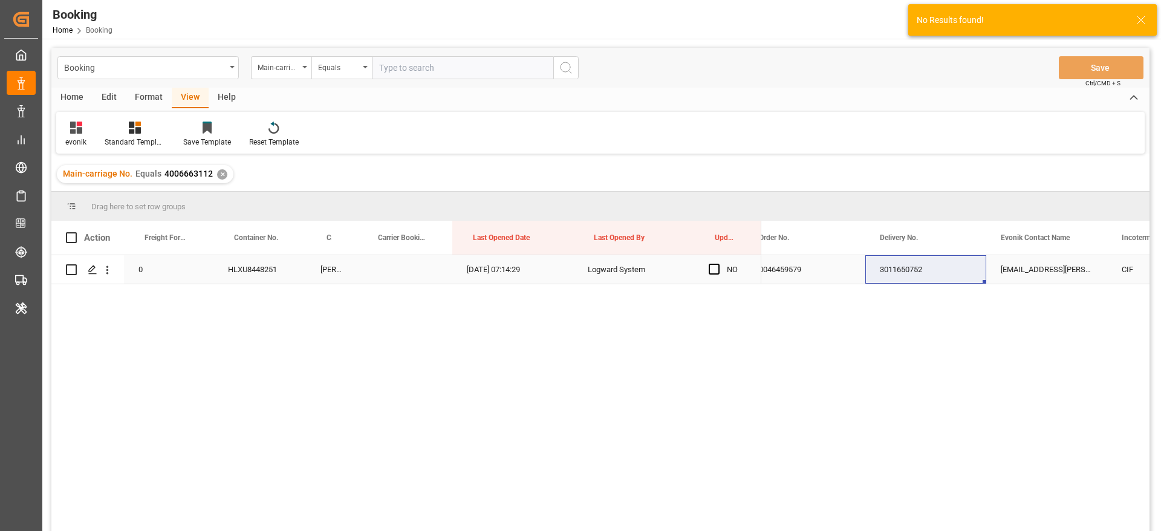
click at [936, 270] on div "3011650752" at bounding box center [925, 269] width 121 height 28
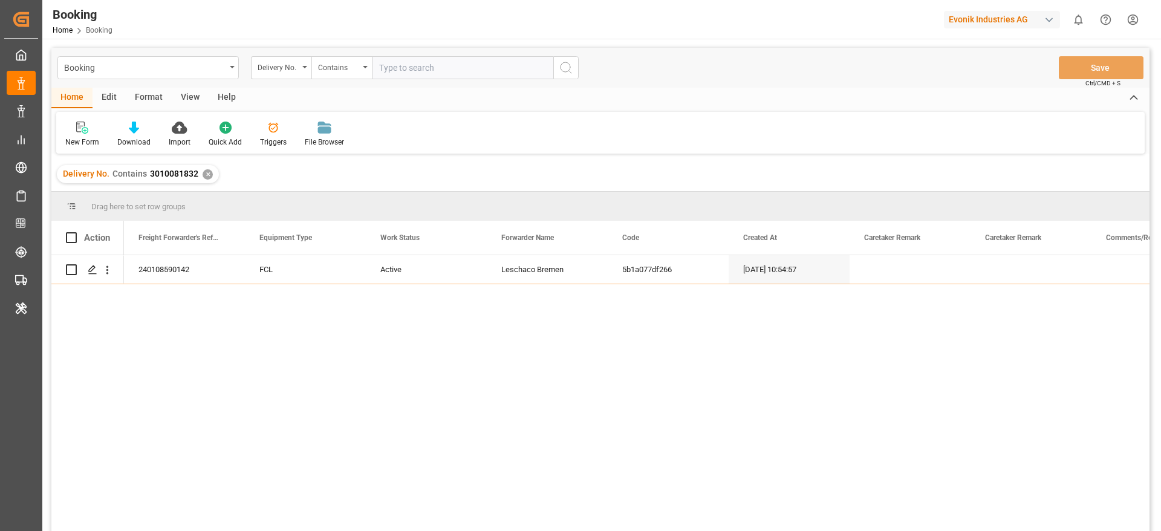
click at [407, 74] on input "text" at bounding box center [462, 67] width 181 height 23
type input "3010114215"
click at [569, 72] on icon "search button" at bounding box center [566, 67] width 15 height 15
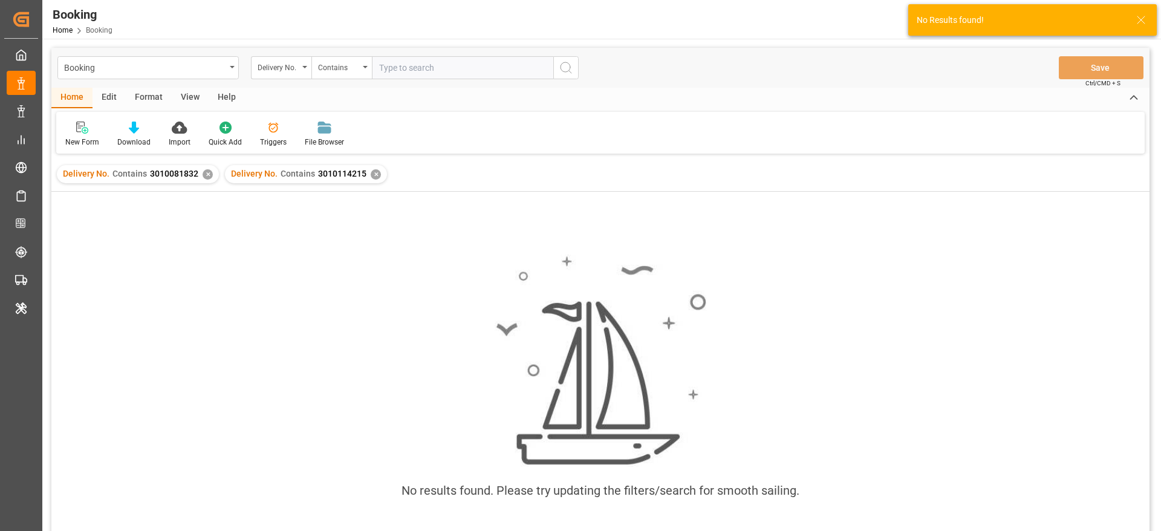
click at [206, 174] on div "✕" at bounding box center [208, 174] width 10 height 10
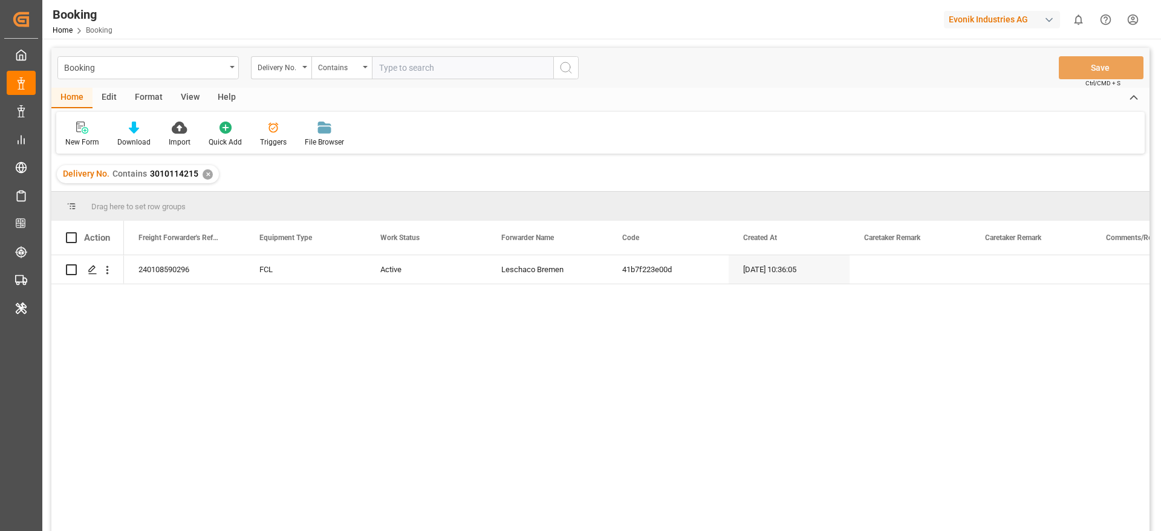
click at [446, 57] on input "text" at bounding box center [462, 67] width 181 height 23
paste input "3010081020"
type input "3010081020"
click at [562, 67] on icon "search button" at bounding box center [566, 67] width 15 height 15
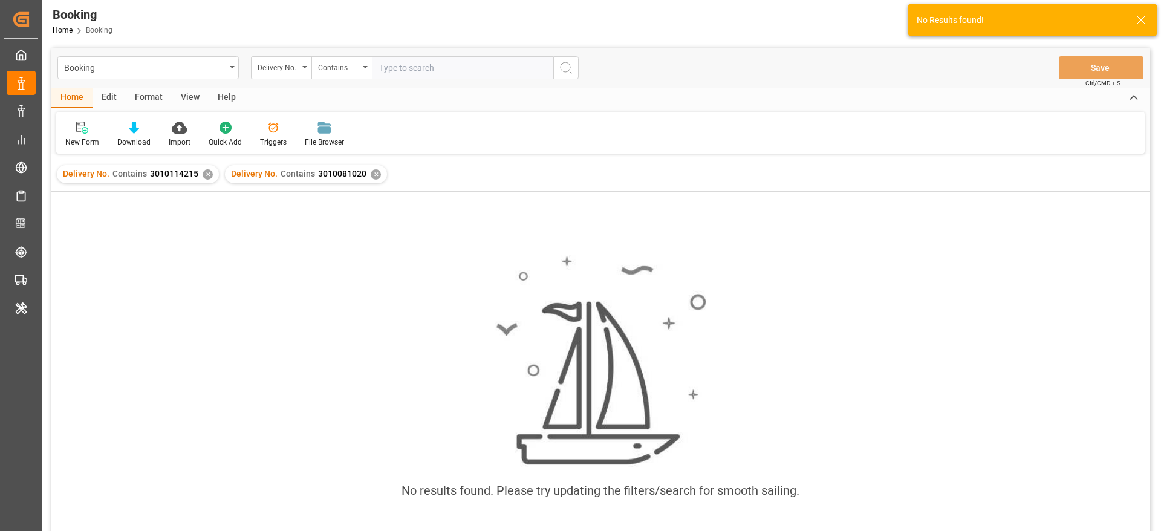
click at [212, 175] on div "Delivery No. Contains 3010114215 ✕" at bounding box center [138, 174] width 162 height 18
click at [203, 175] on div "✕" at bounding box center [208, 174] width 10 height 10
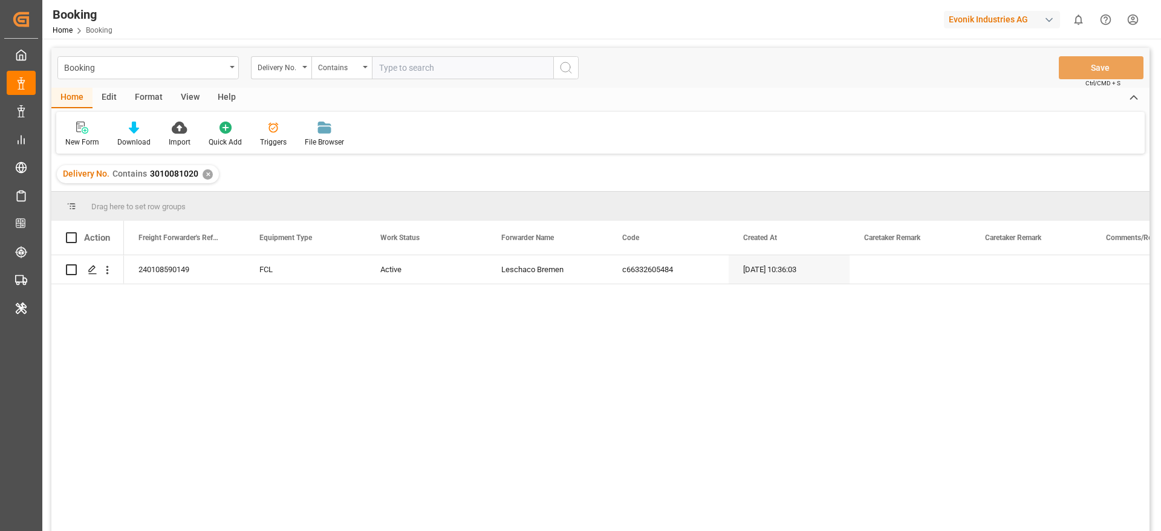
click at [415, 64] on input "text" at bounding box center [462, 67] width 181 height 23
paste input "3011650752"
type input "3011650752"
click at [568, 71] on circle "search button" at bounding box center [566, 67] width 10 height 10
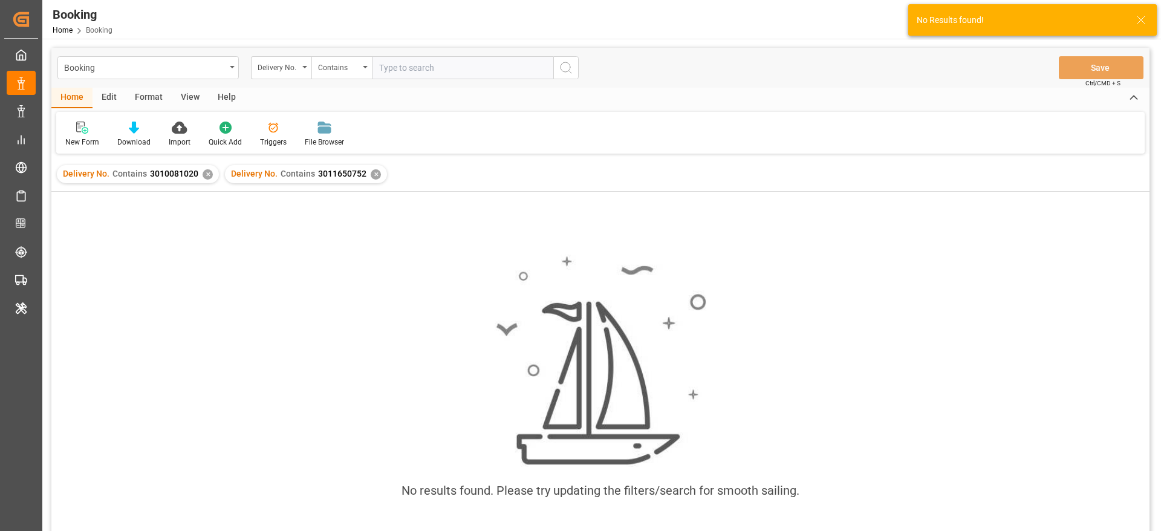
click at [206, 174] on div "✕" at bounding box center [208, 174] width 10 height 10
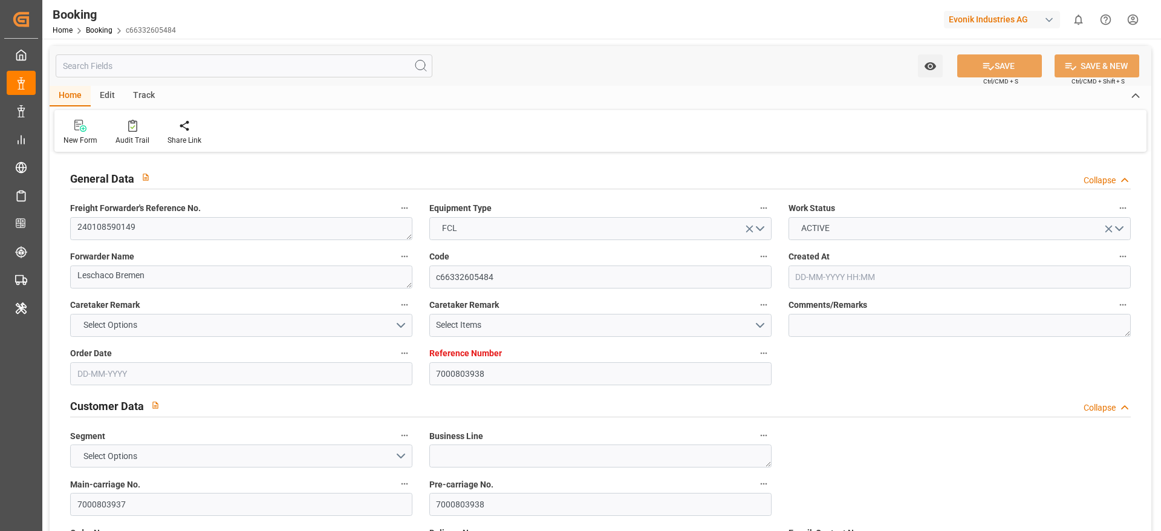
type input "7000803938"
type input "Maersk"
type input "Maersk Line AS"
type input "EUNWC"
type input "ILASH"
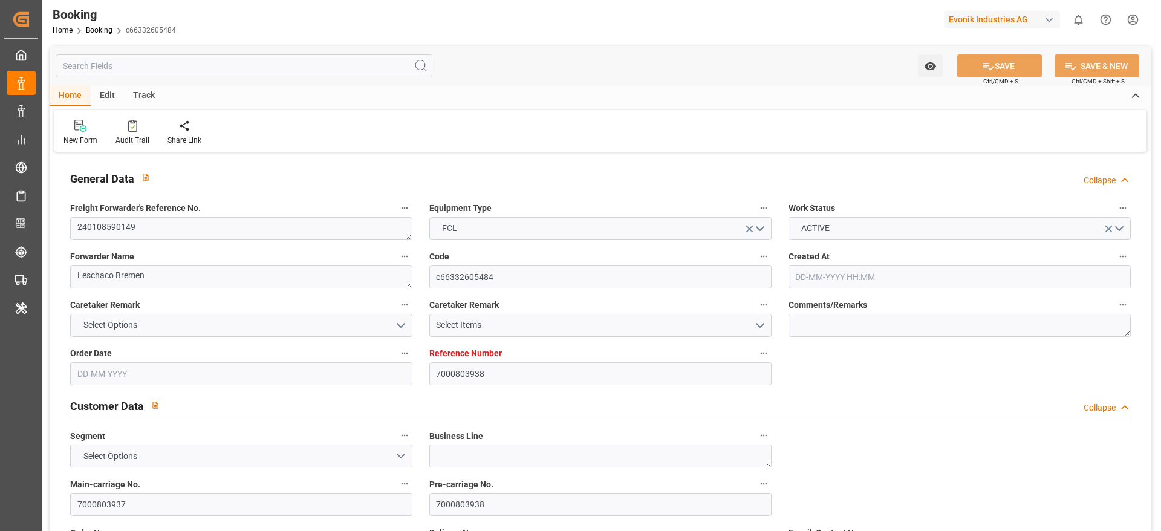
type input "[DATE] 10:36"
type input "[DATE]"
click at [169, 504] on input "7000803937" at bounding box center [241, 504] width 342 height 23
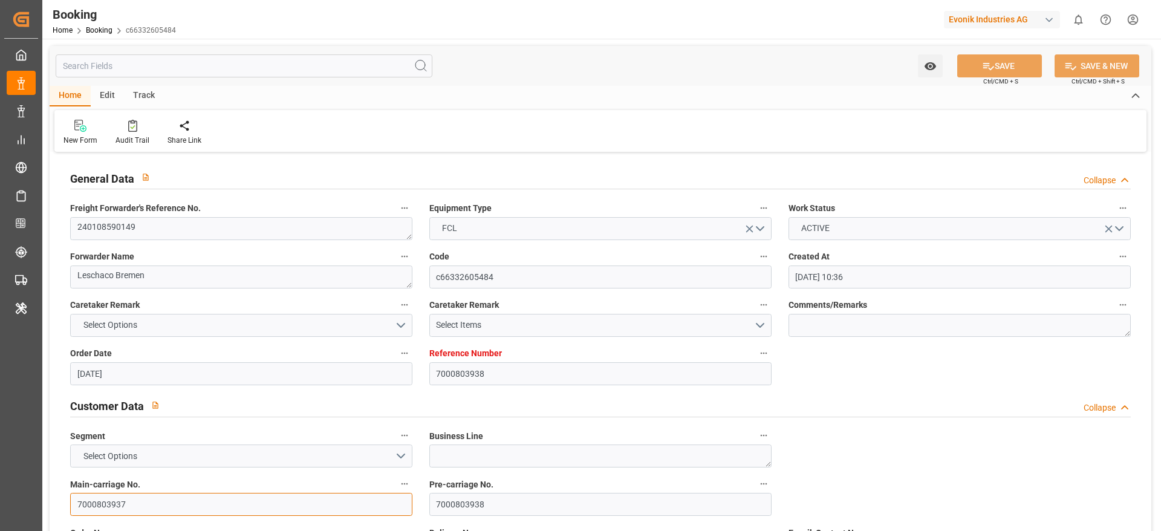
click at [169, 504] on input "7000803937" at bounding box center [241, 504] width 342 height 23
click at [199, 232] on textarea "240108590149" at bounding box center [241, 228] width 342 height 23
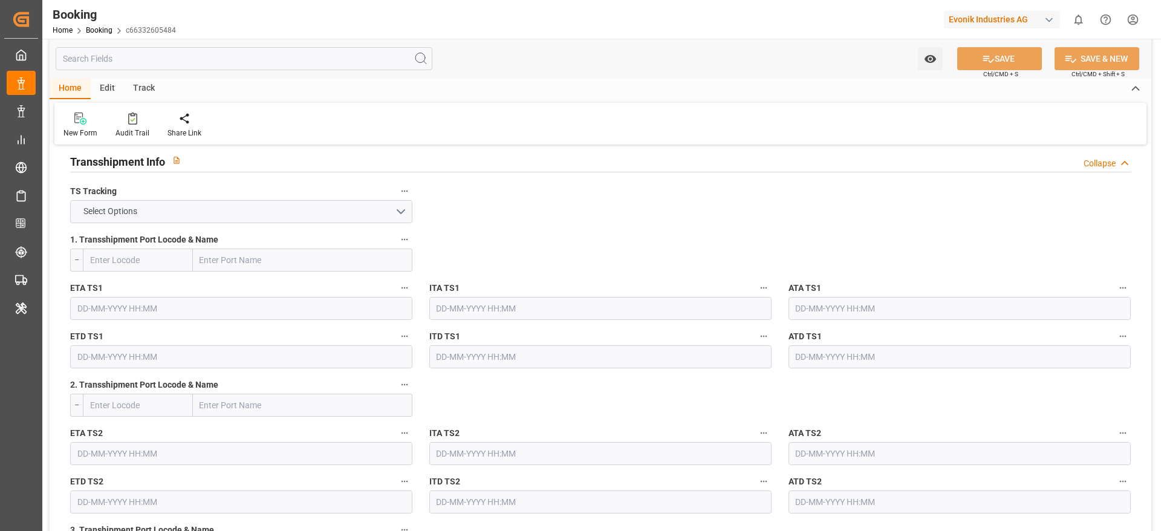
scroll to position [1270, 0]
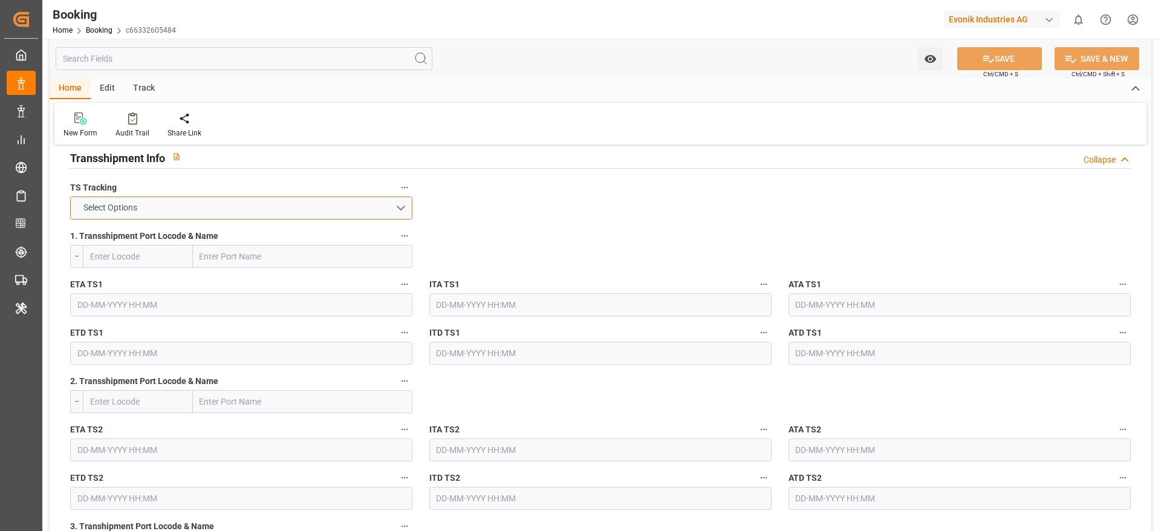
click at [147, 207] on button "Select Options" at bounding box center [241, 208] width 342 height 23
click at [117, 239] on div "FALSE" at bounding box center [241, 236] width 341 height 25
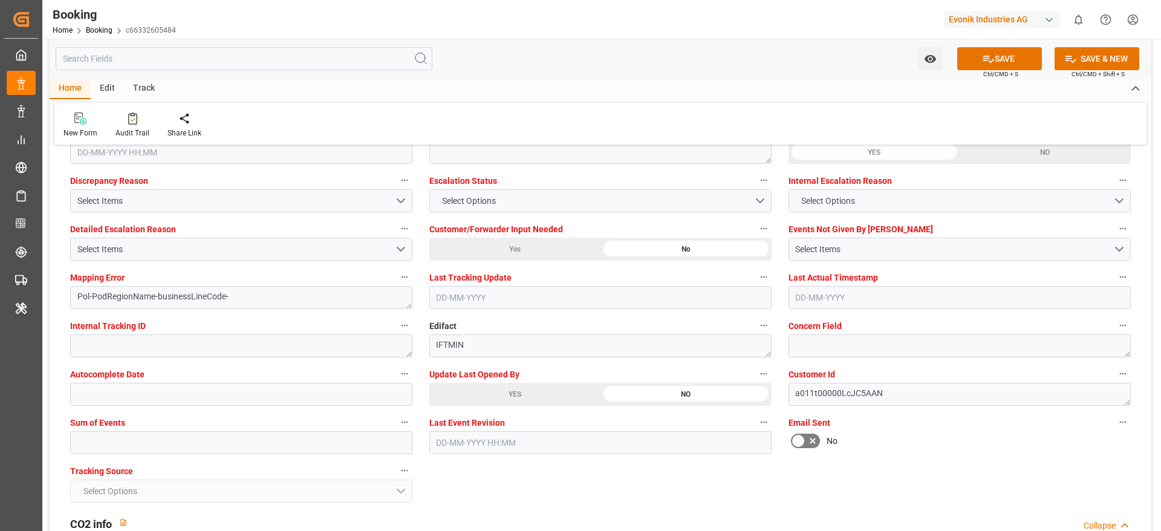
scroll to position [2358, 0]
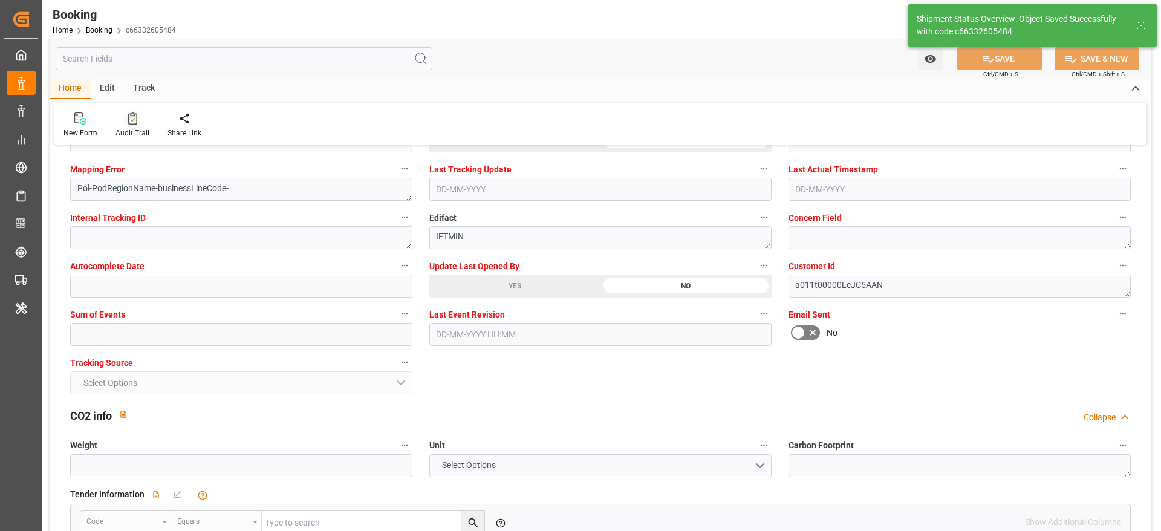
type textarea "Madhu T V"
type textarea "Pol-PodRegionName-"
type input "13-08-2025 11:31"
click at [129, 118] on icon at bounding box center [132, 118] width 9 height 12
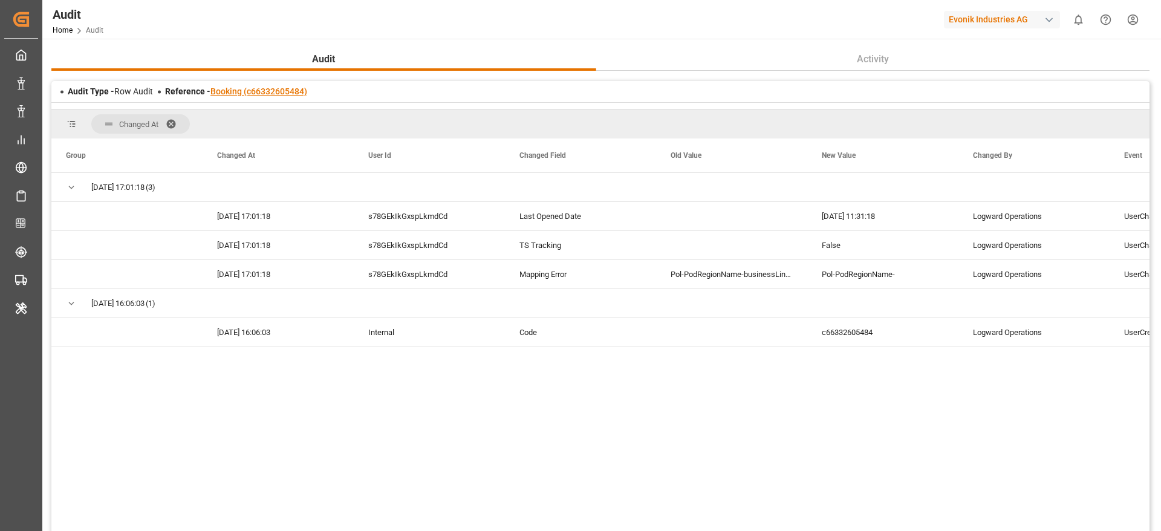
click at [269, 91] on link "Booking (c66332605484)" at bounding box center [258, 91] width 97 height 10
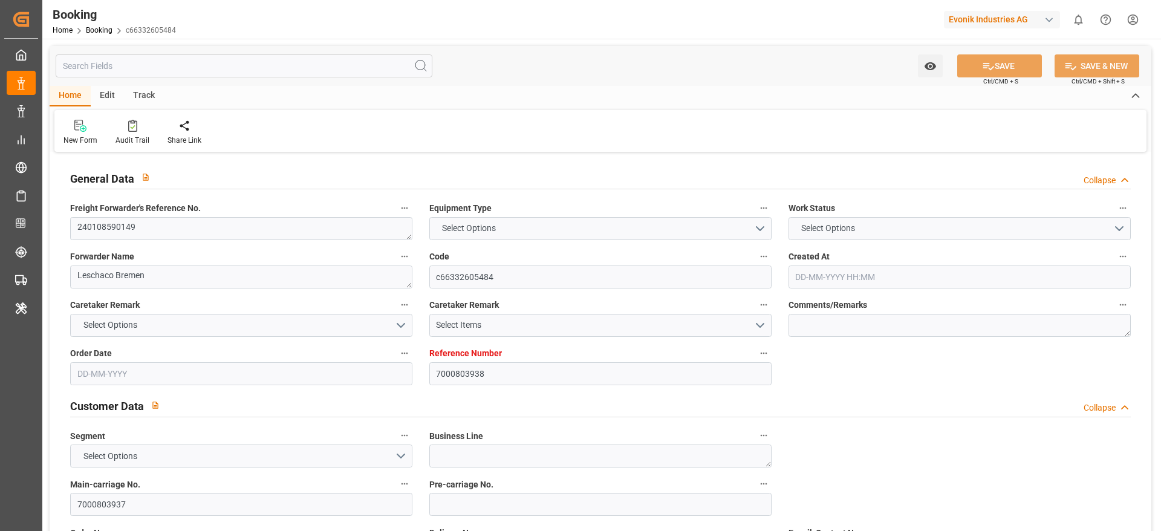
type input "7000803938"
type input "Maersk"
type input "Maersk Line AS"
type input "EUNWC"
type input "ILASH"
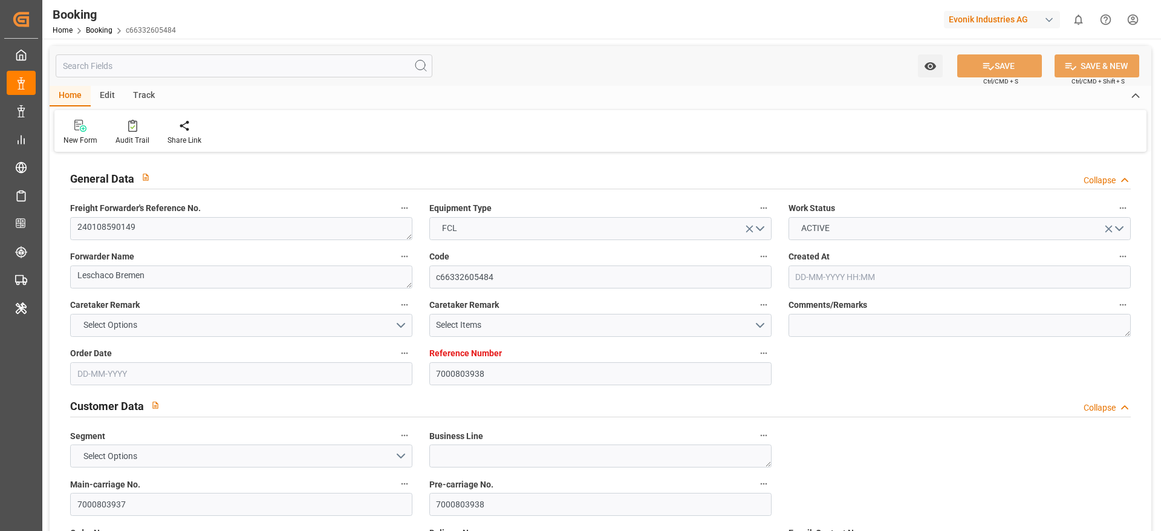
type input "[DATE] 10:36"
type input "[DATE]"
type input "31-01-2024"
type input "18-01-2024"
type input "13-08-2025 11:31"
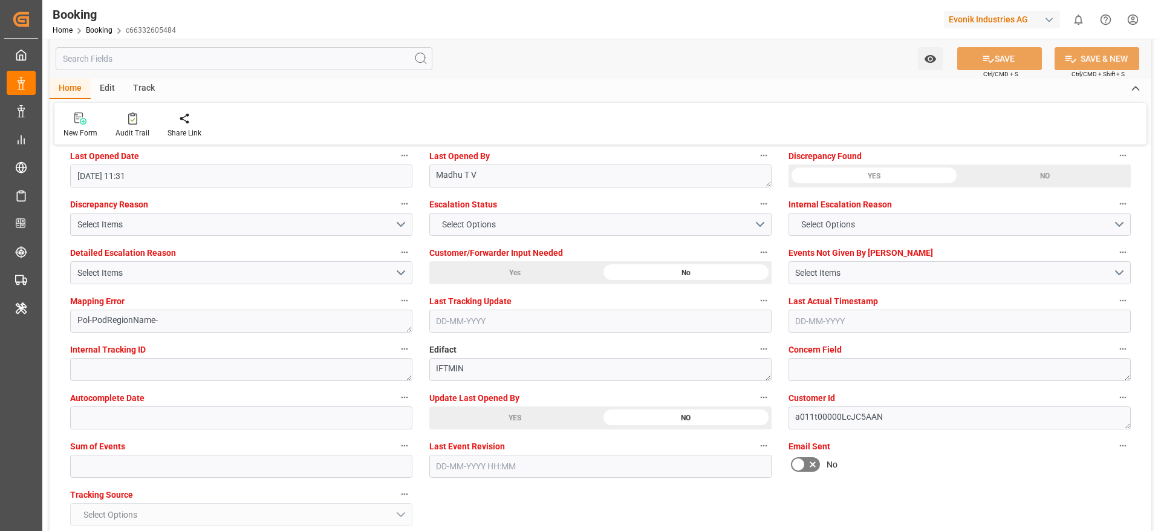
scroll to position [2268, 0]
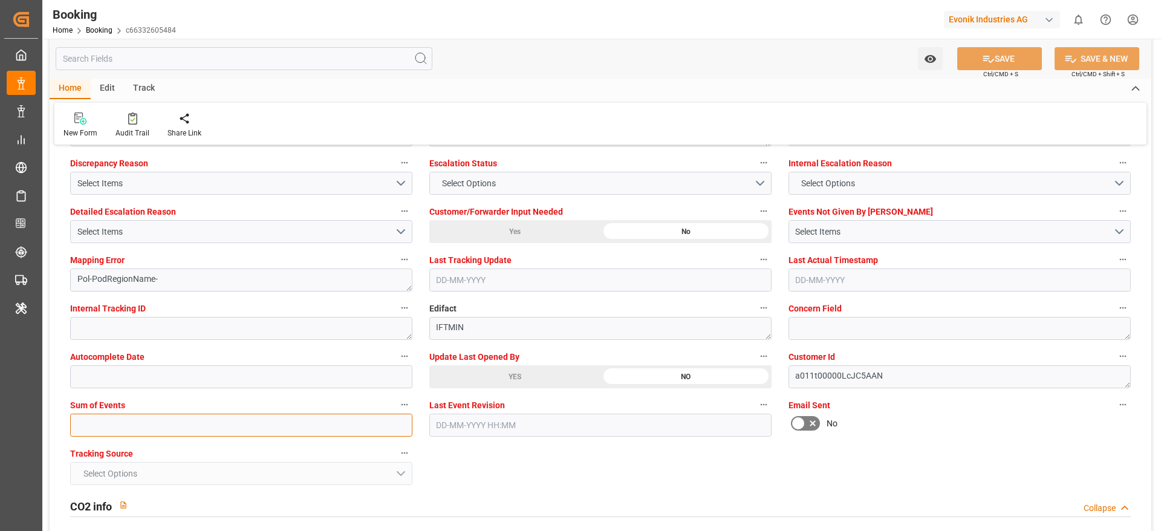
click at [93, 433] on input "text" at bounding box center [241, 425] width 342 height 23
type input "0"
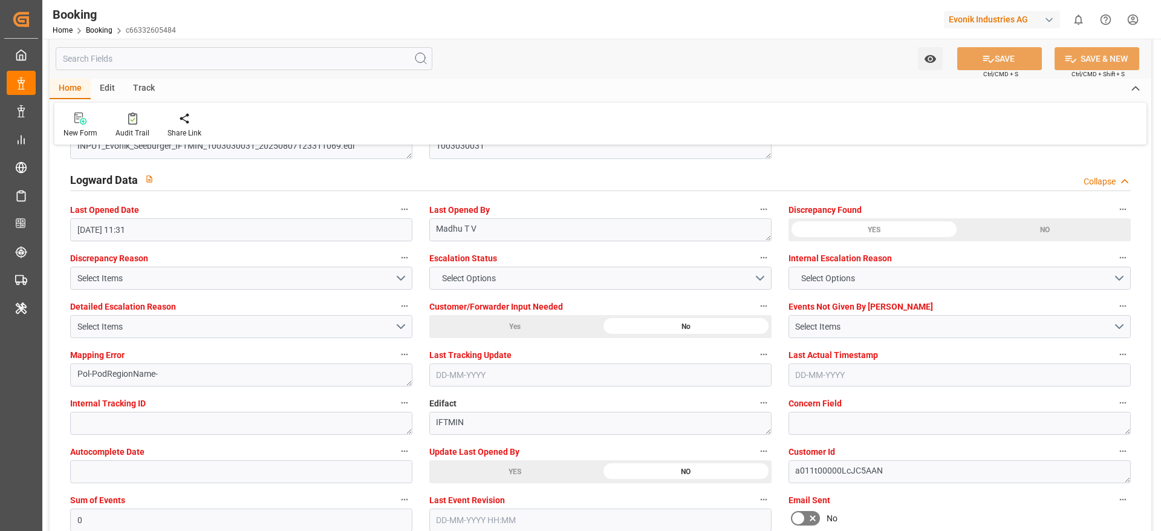
scroll to position [2086, 0]
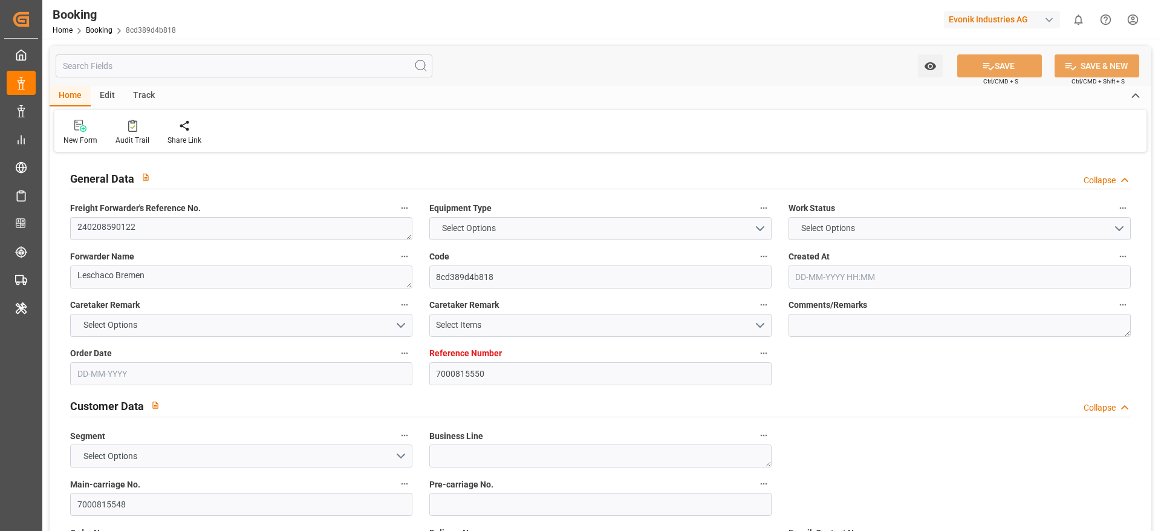
type input "7000815550"
type input "Maersk"
type input "Maersk Line AS"
type input "NLRTM"
type input "ILASH"
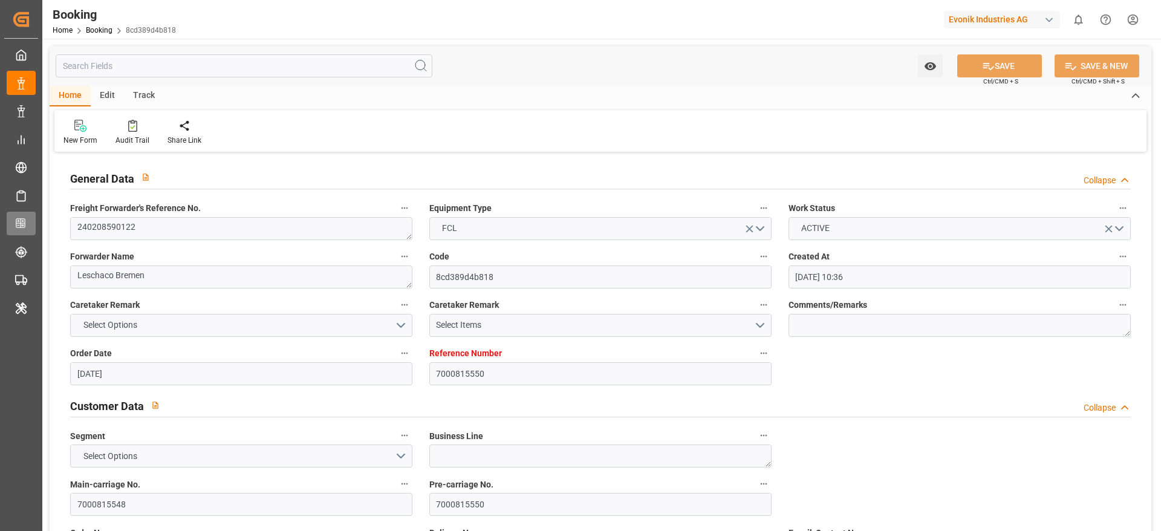
type input "[DATE] 10:36"
type input "[DATE]"
click at [233, 240] on div "Freight Forwarder's Reference No. 240208590122" at bounding box center [241, 220] width 359 height 48
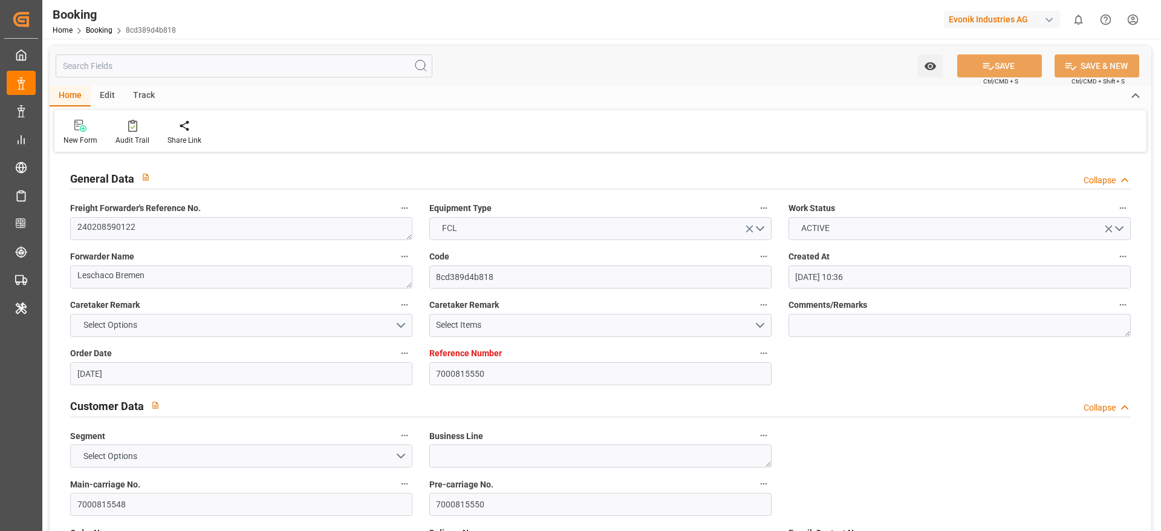
click at [233, 240] on div "Freight Forwarder's Reference No. 240208590122" at bounding box center [241, 220] width 359 height 48
click at [230, 230] on textarea "240208590122" at bounding box center [241, 228] width 342 height 23
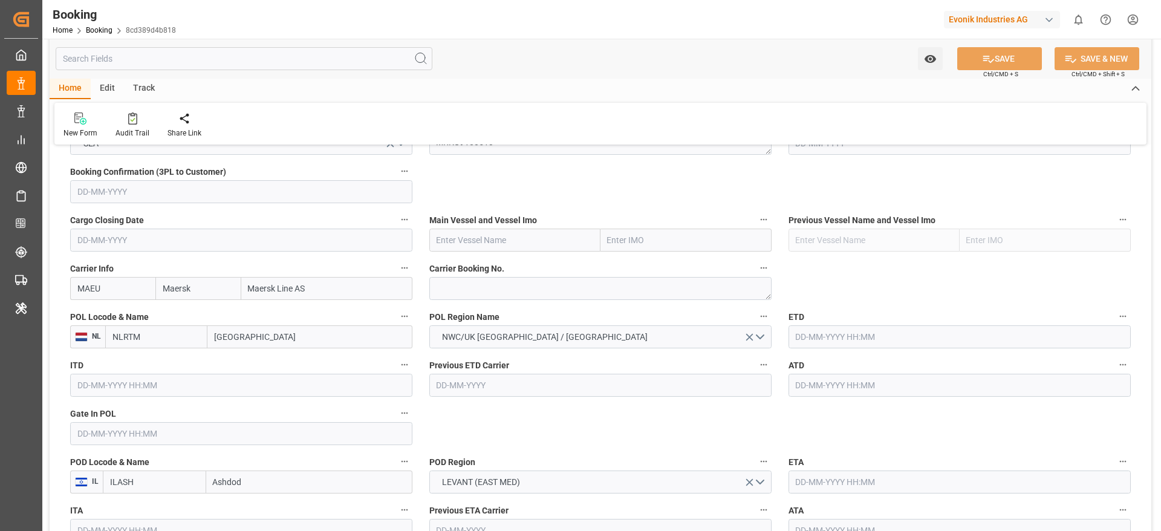
scroll to position [1088, 0]
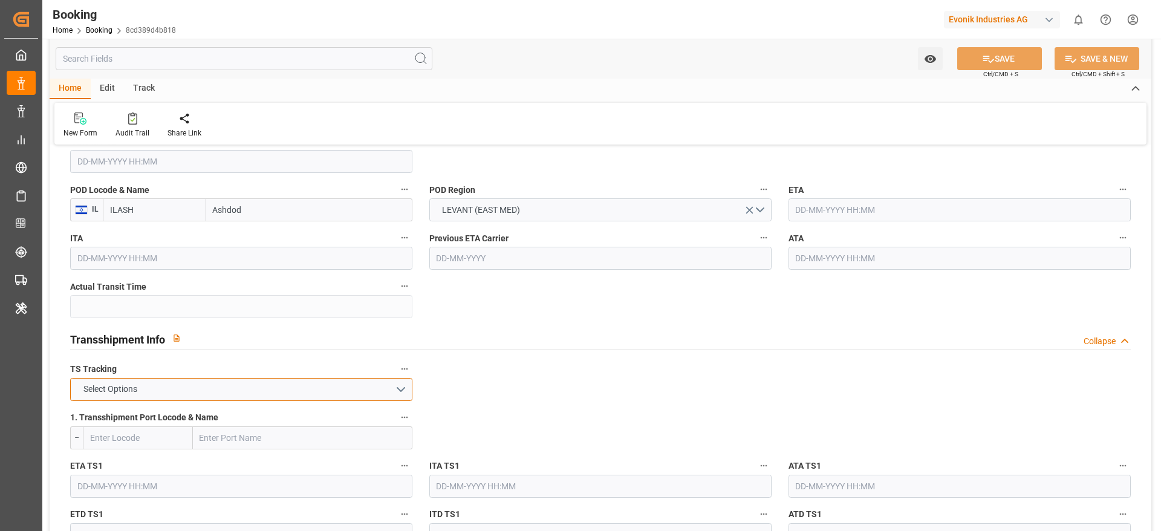
click at [177, 400] on button "Select Options" at bounding box center [241, 389] width 342 height 23
click at [128, 413] on div "FALSE" at bounding box center [241, 417] width 341 height 25
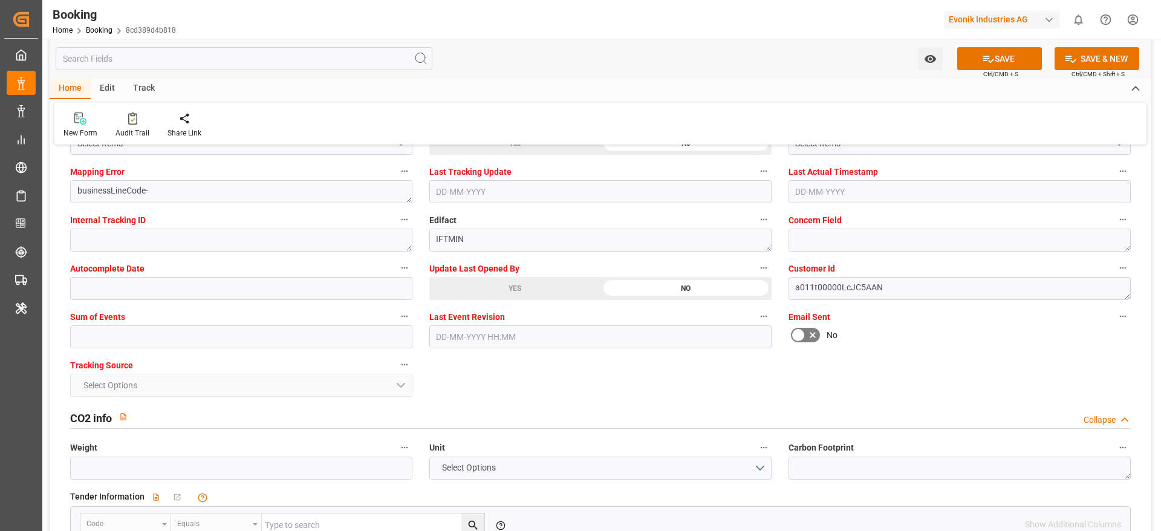
scroll to position [2358, 0]
click at [100, 326] on input "text" at bounding box center [241, 334] width 342 height 23
type input "0"
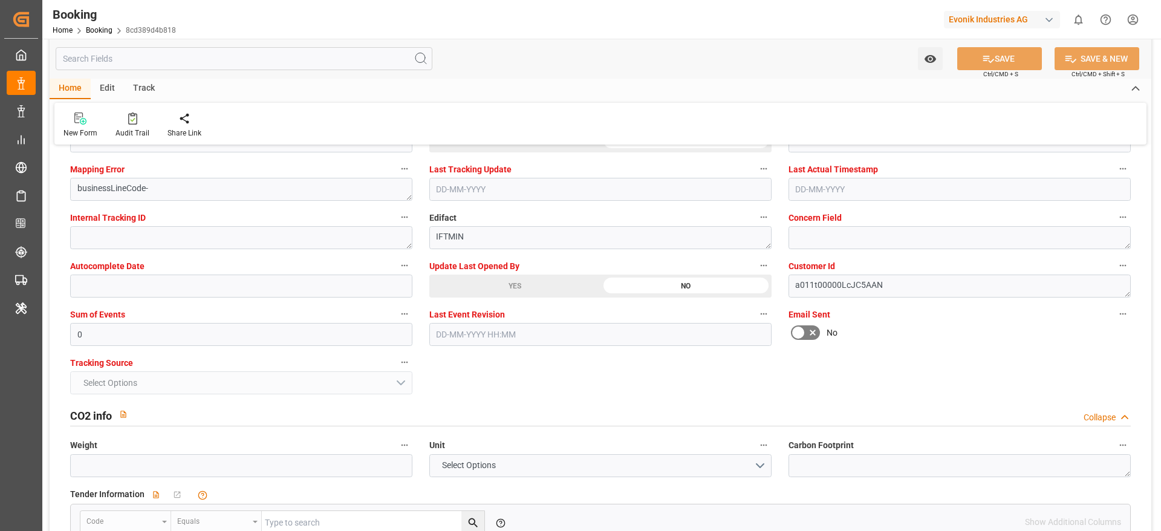
type textarea "Madhu T V"
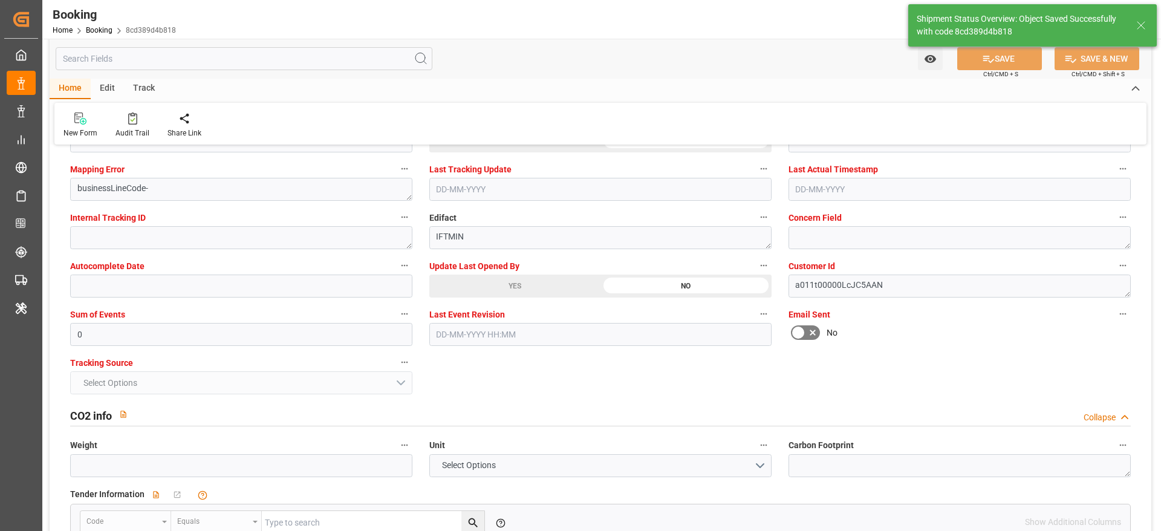
type input "13-08-2025 11:32"
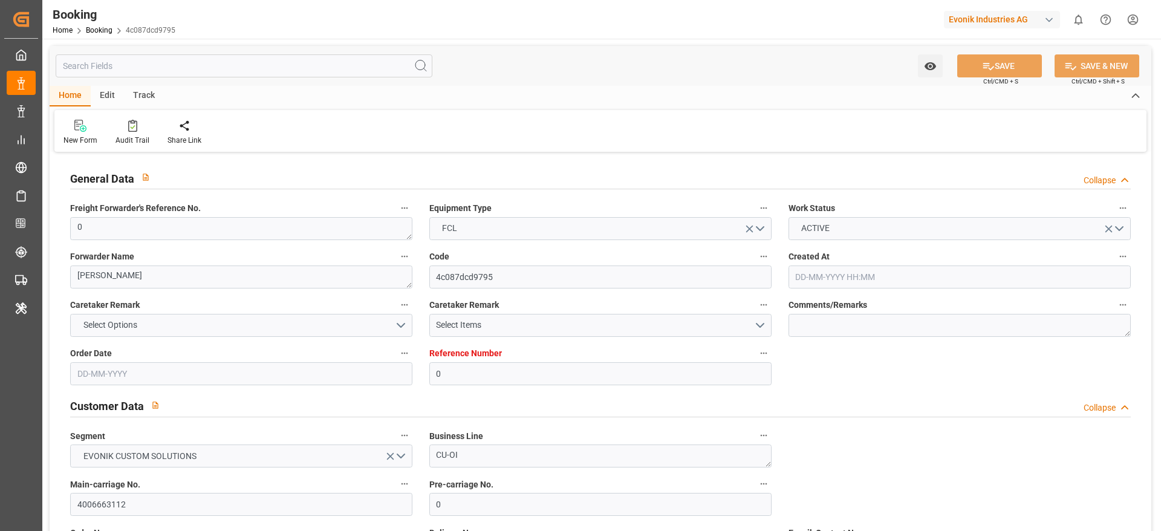
type input "0"
type input "NLRTM"
type input "KRPUS"
type input "09-07-2025 09:50"
type input "09-07-2025"
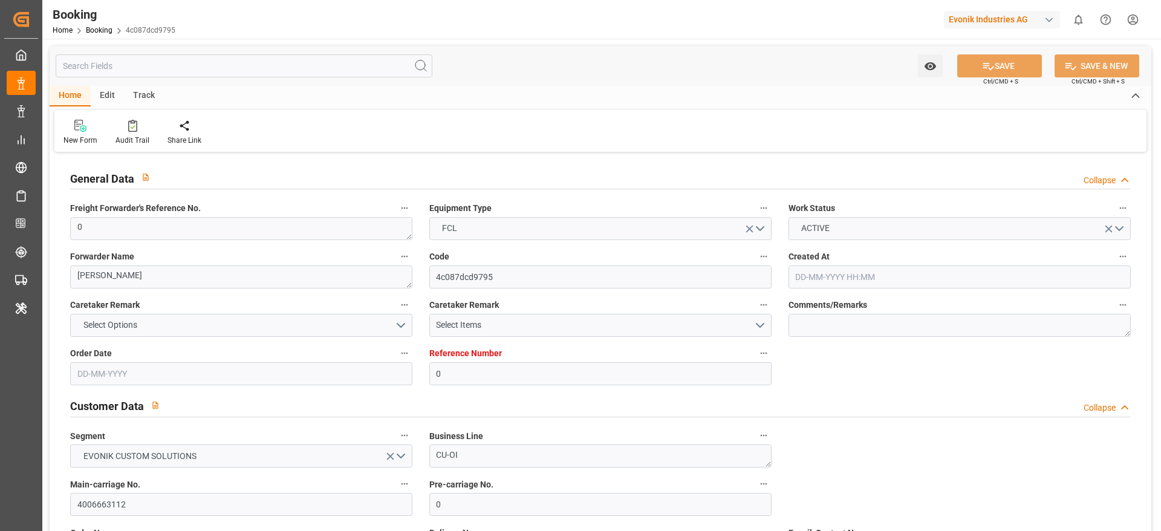
type input "25-09-2025"
type input "[DATE]"
type input "22-07-2025 07:14"
click at [163, 498] on input "4006663112" at bounding box center [241, 504] width 342 height 23
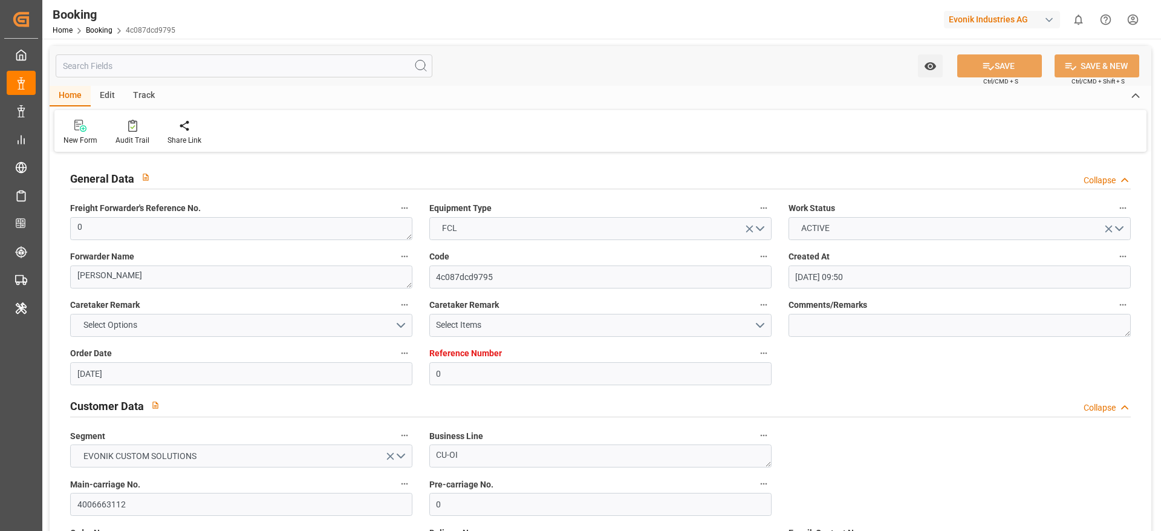
click at [192, 492] on label "Main-carriage No." at bounding box center [241, 484] width 342 height 17
click at [397, 492] on button "Main-carriage No." at bounding box center [405, 484] width 16 height 16
click at [187, 504] on div at bounding box center [580, 265] width 1161 height 531
click at [187, 504] on input "4006663112" at bounding box center [241, 504] width 342 height 23
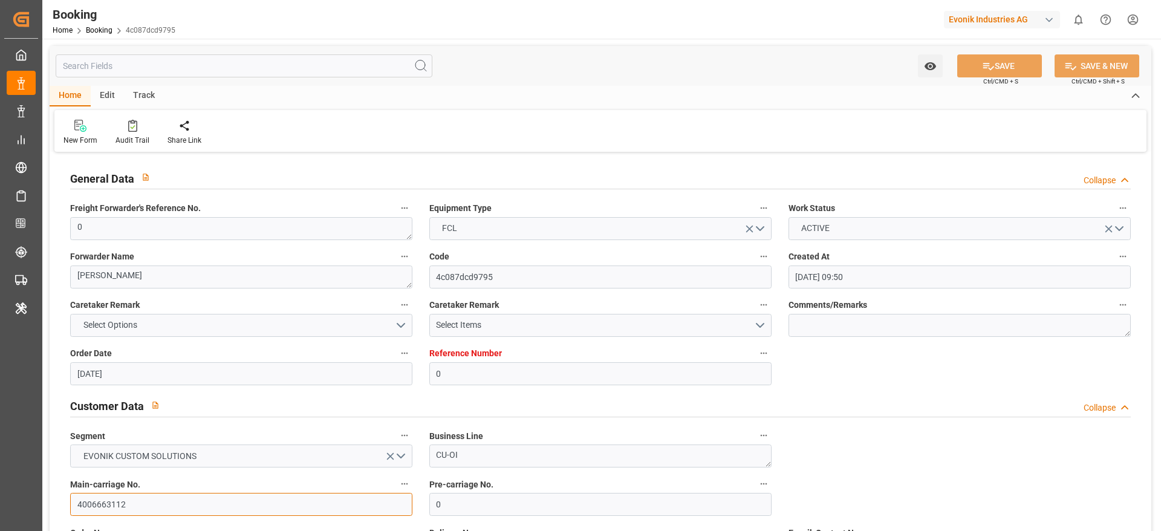
click at [162, 501] on input "4006663112" at bounding box center [241, 504] width 342 height 23
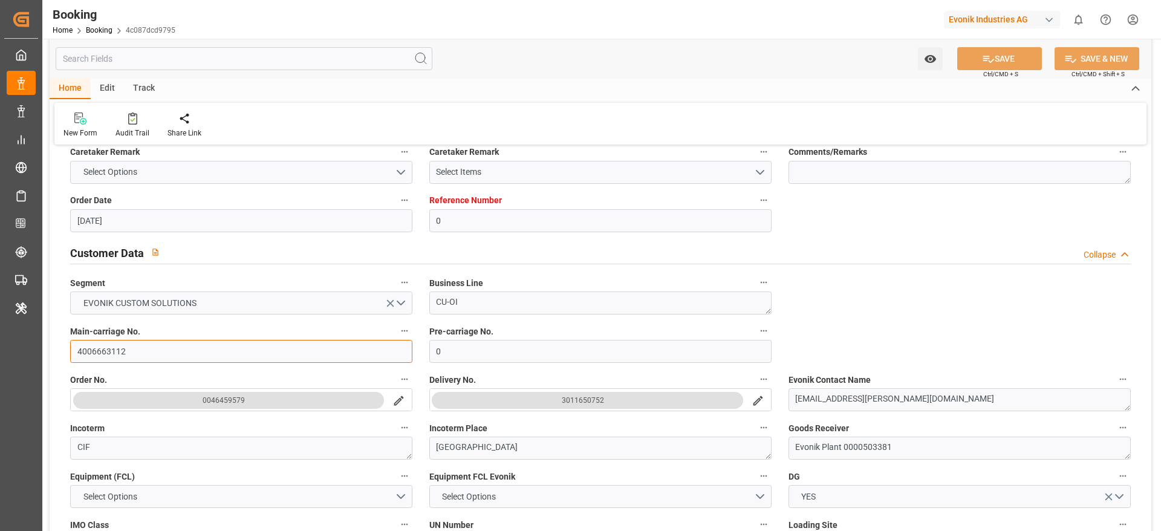
scroll to position [181, 0]
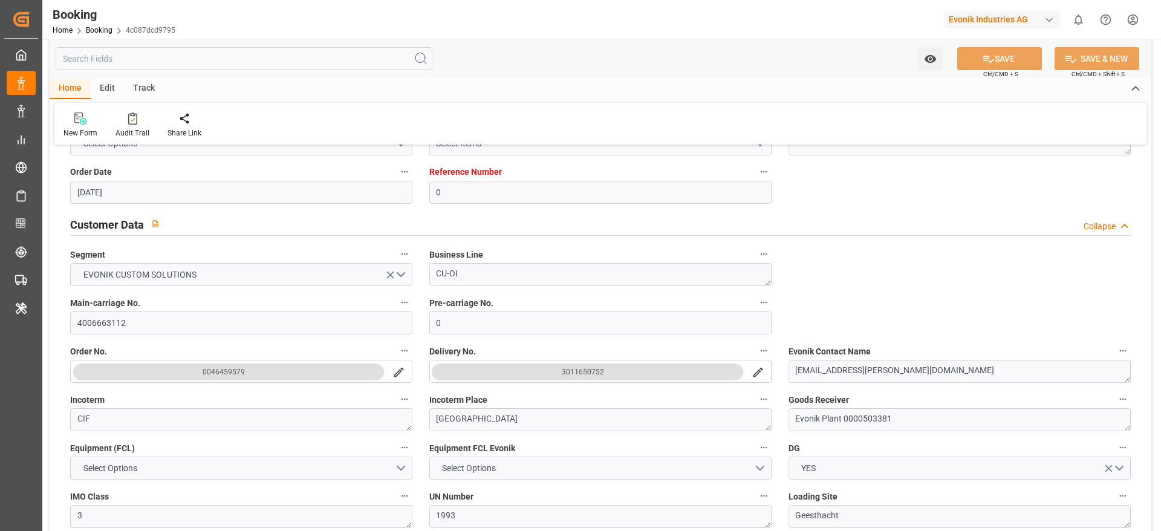
click at [560, 374] on button "3011650752" at bounding box center [587, 371] width 311 height 17
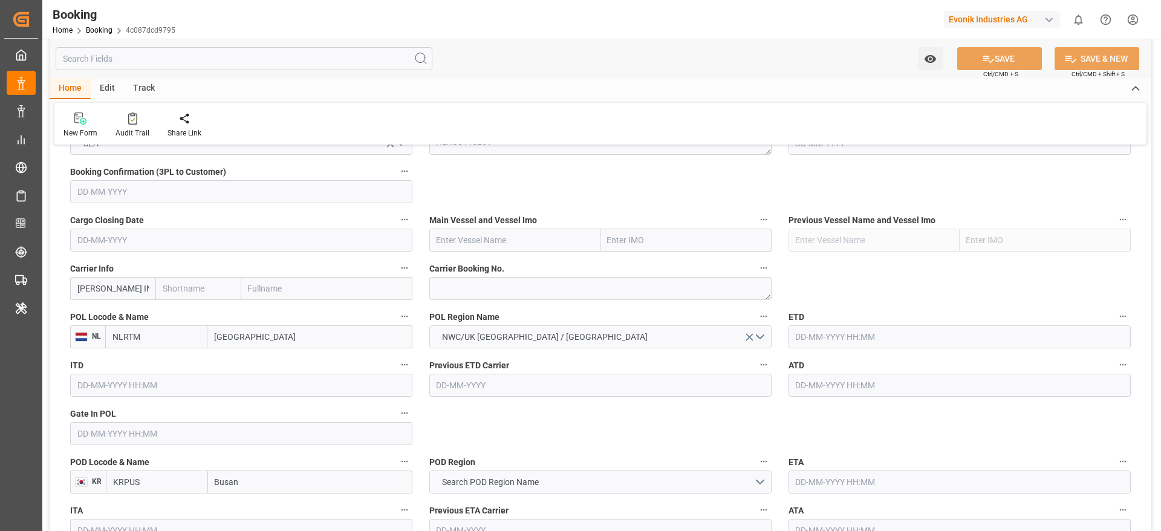
scroll to position [907, 0]
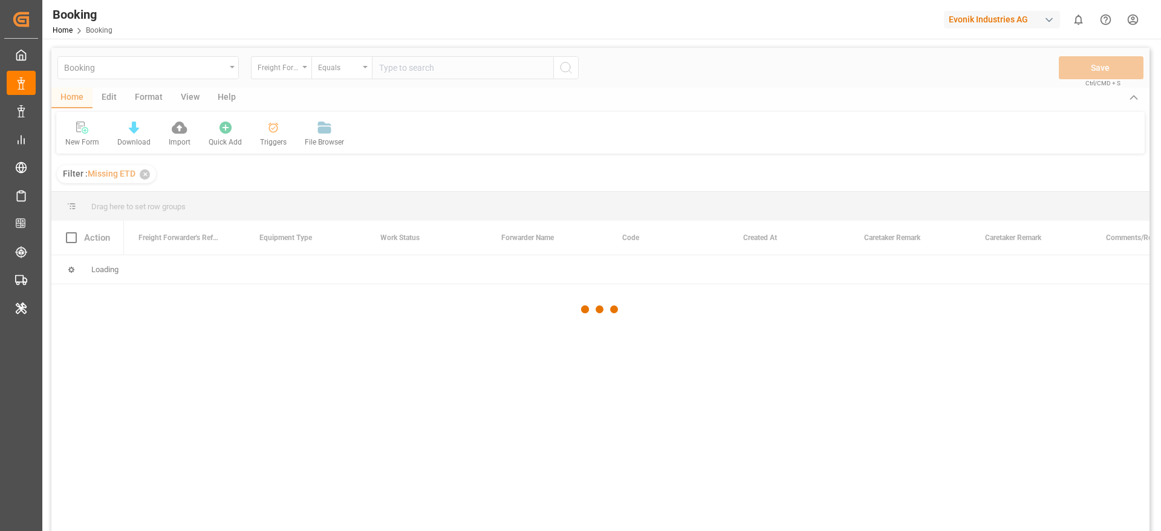
click at [151, 97] on div at bounding box center [600, 310] width 1098 height 524
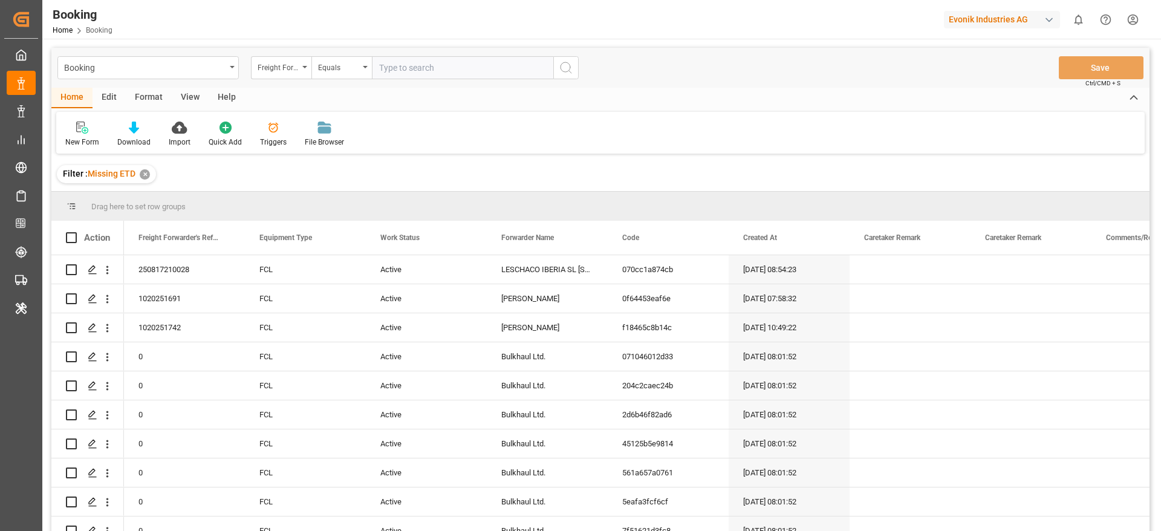
click at [151, 97] on div "Format" at bounding box center [149, 98] width 46 height 21
click at [82, 141] on div "Filter Rows" at bounding box center [83, 142] width 36 height 11
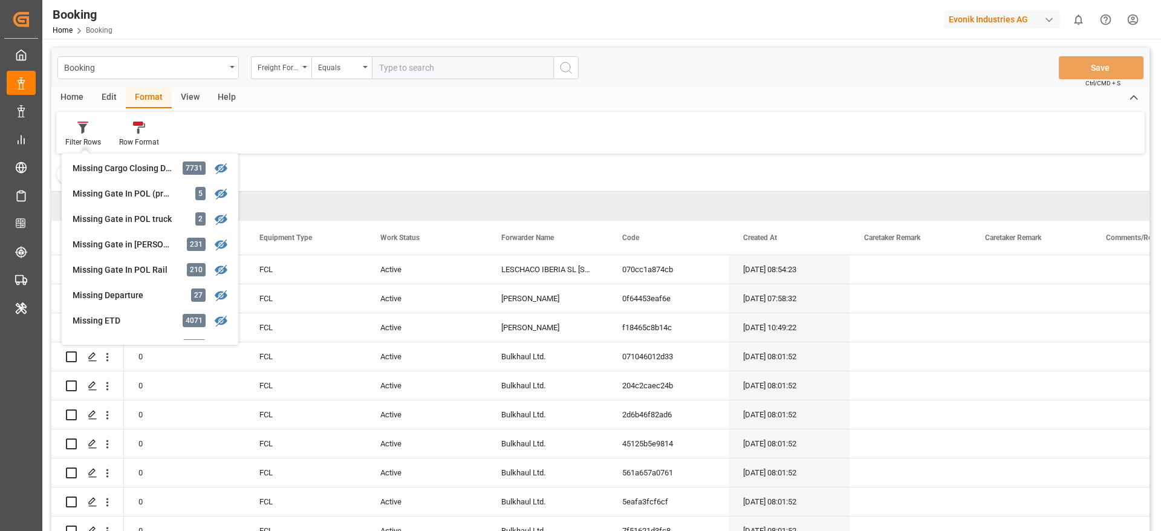
scroll to position [272, 0]
